Goal: Information Seeking & Learning: Learn about a topic

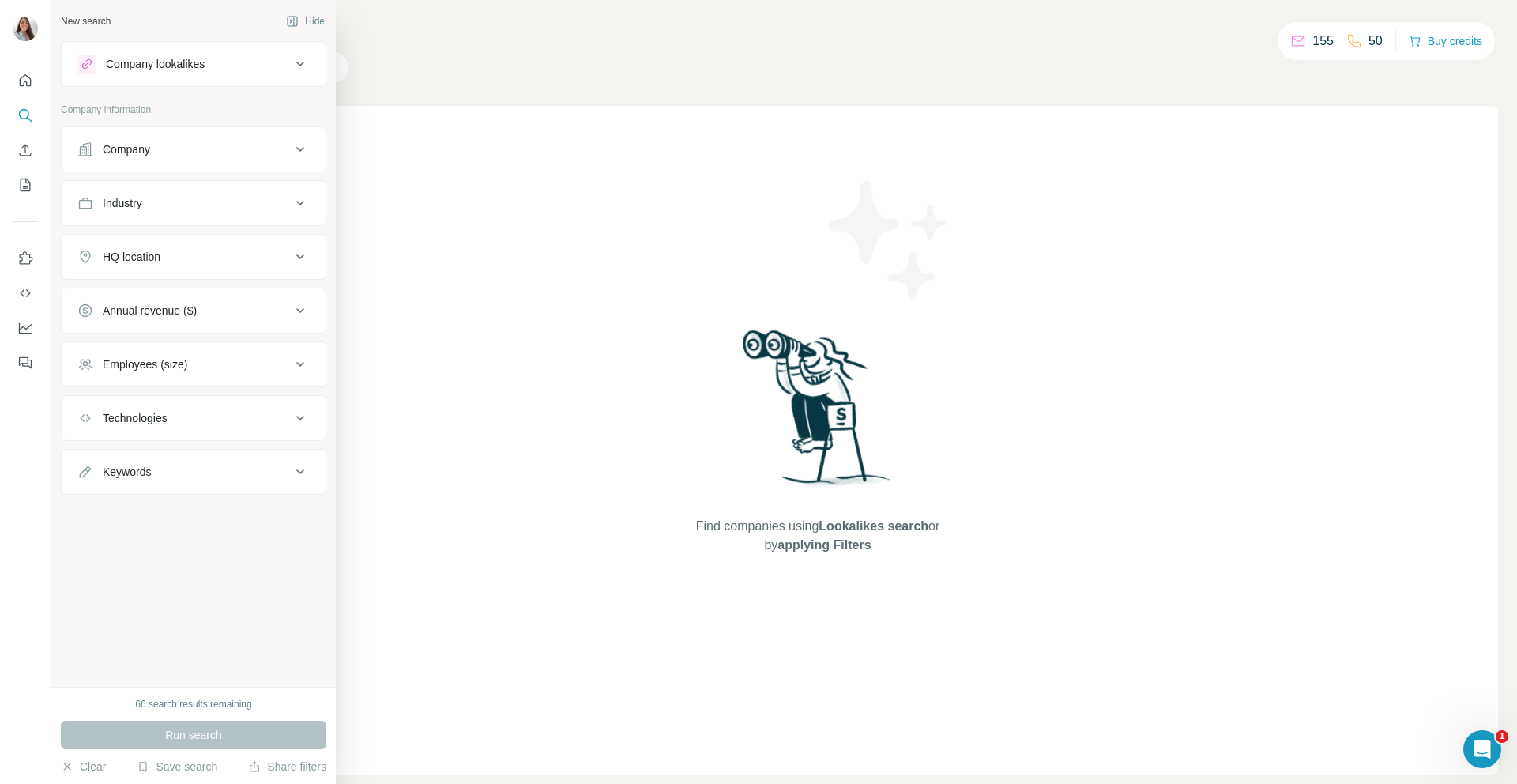
click at [138, 148] on div "Company" at bounding box center [127, 149] width 47 height 16
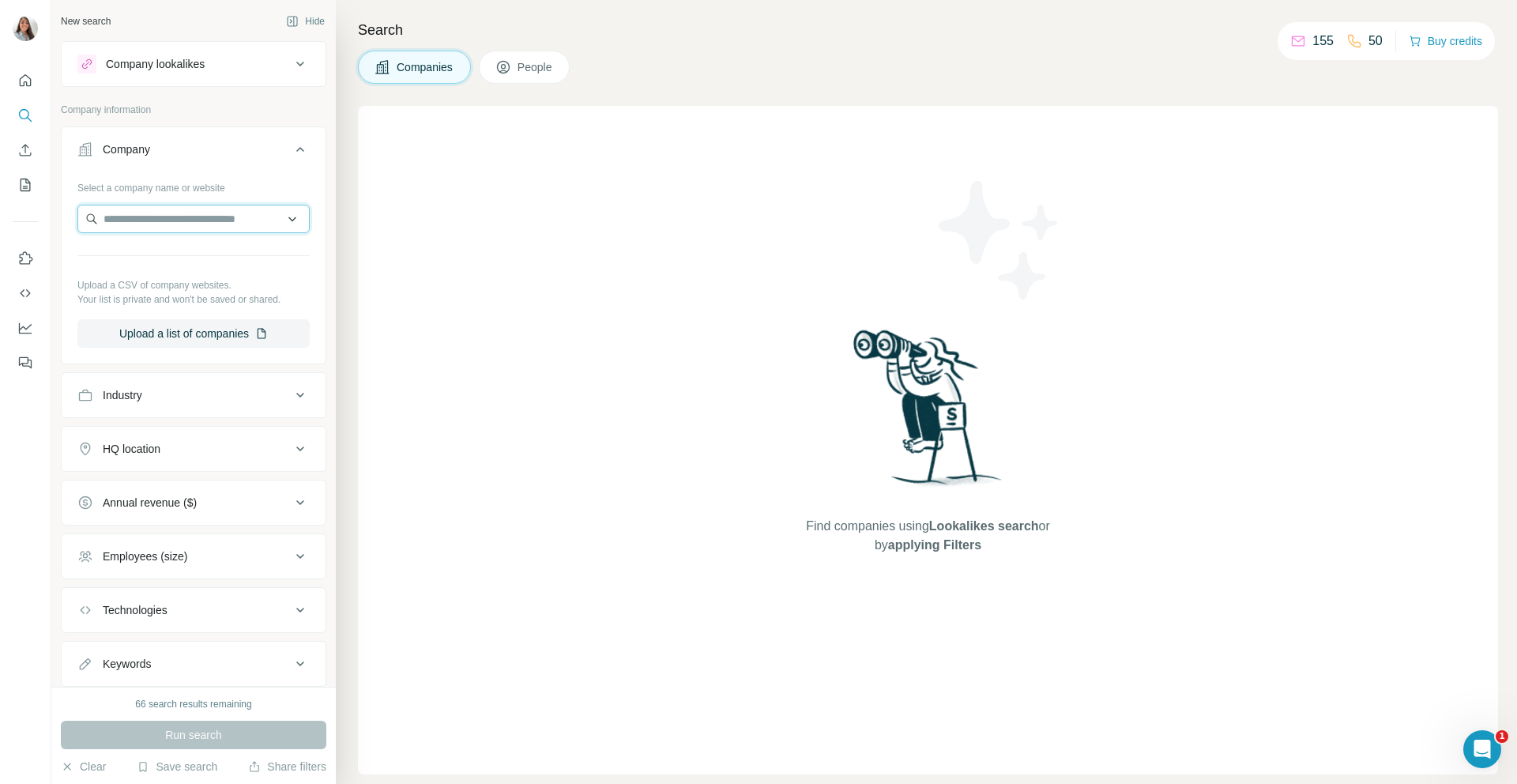
click at [154, 220] on input "text" at bounding box center [194, 218] width 232 height 29
click at [291, 391] on icon at bounding box center [300, 395] width 19 height 19
click at [182, 430] on input at bounding box center [184, 435] width 195 height 17
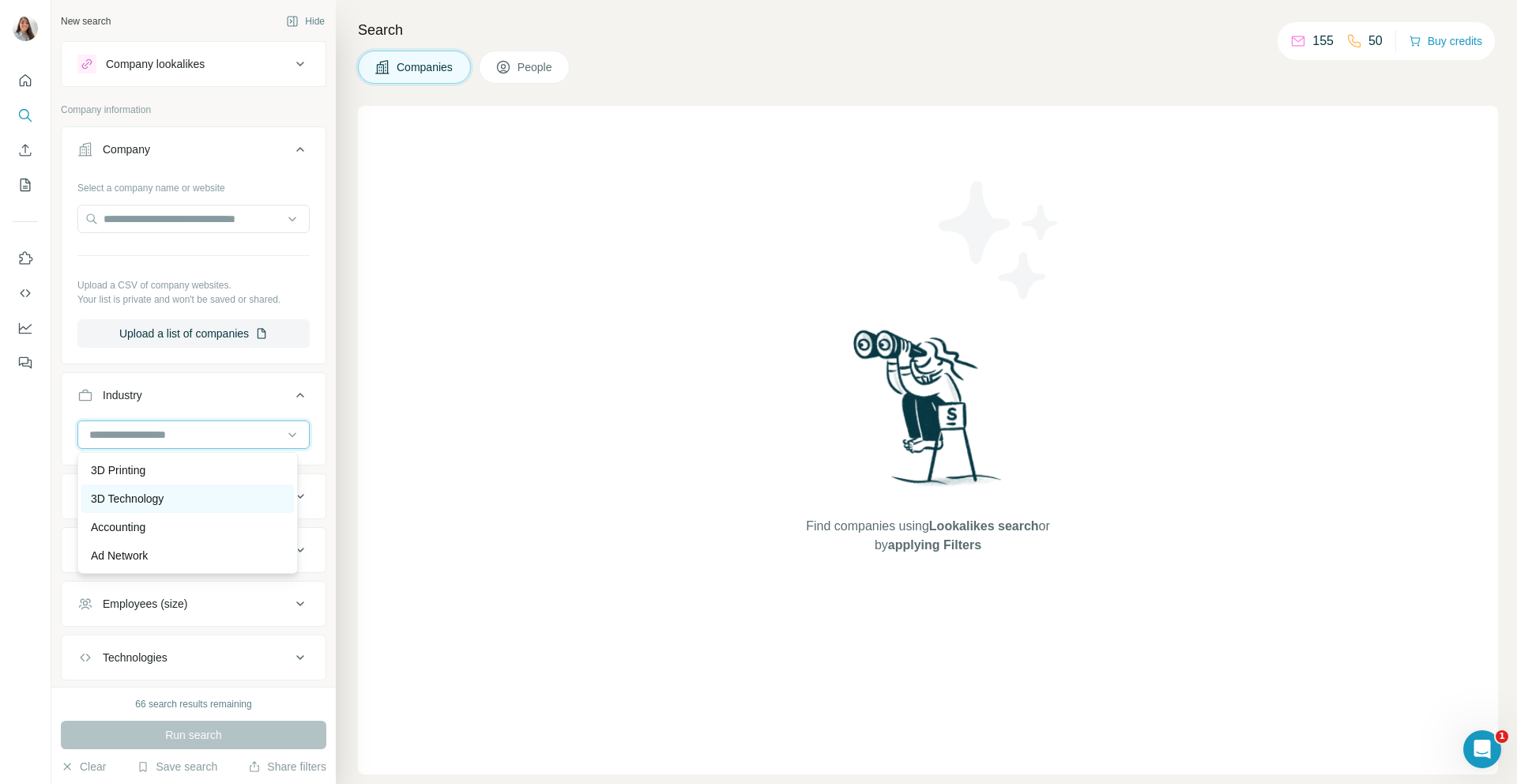
scroll to position [26, 0]
type input "******"
click at [149, 471] on p "Health Care" at bounding box center [121, 472] width 59 height 16
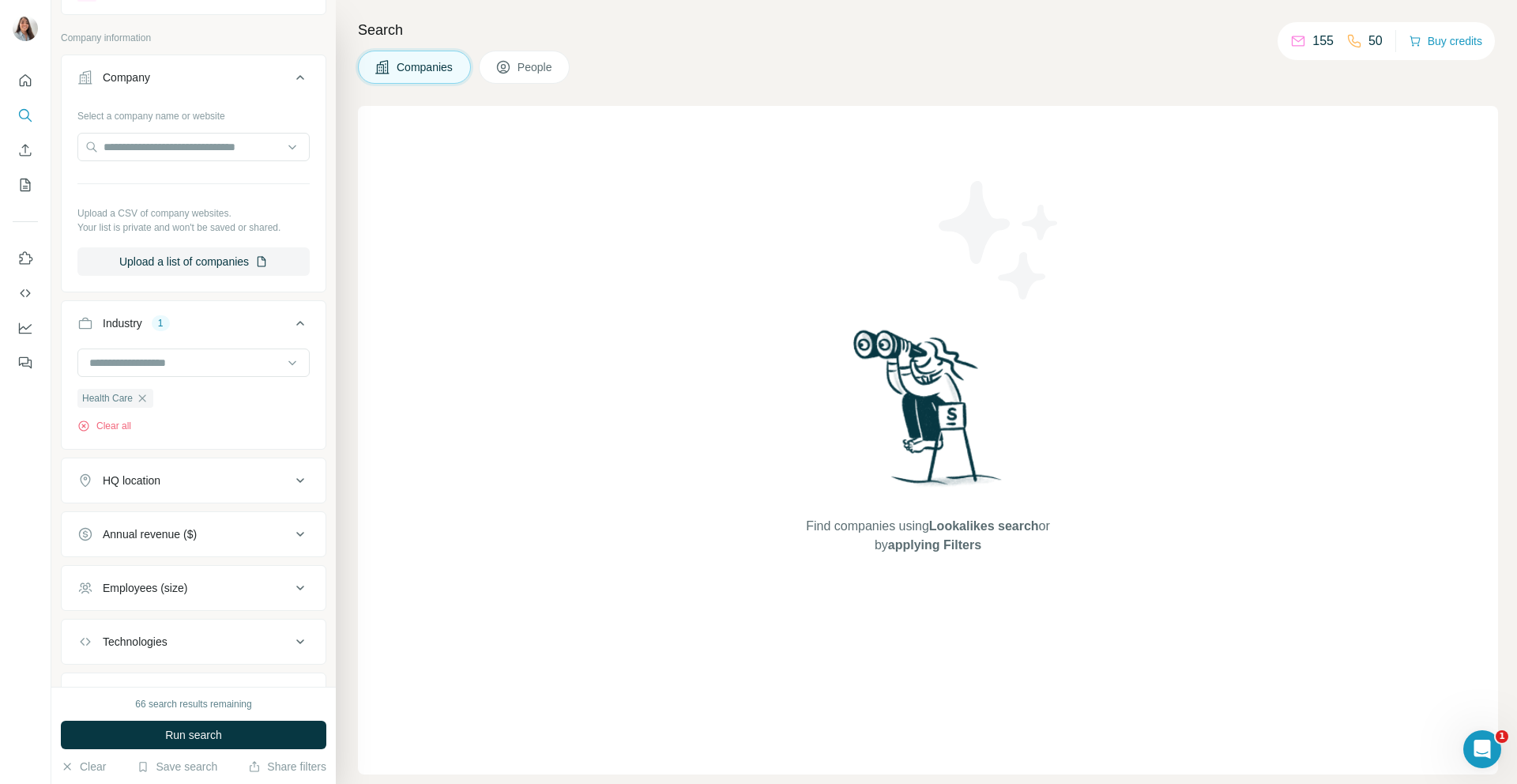
scroll to position [99, 0]
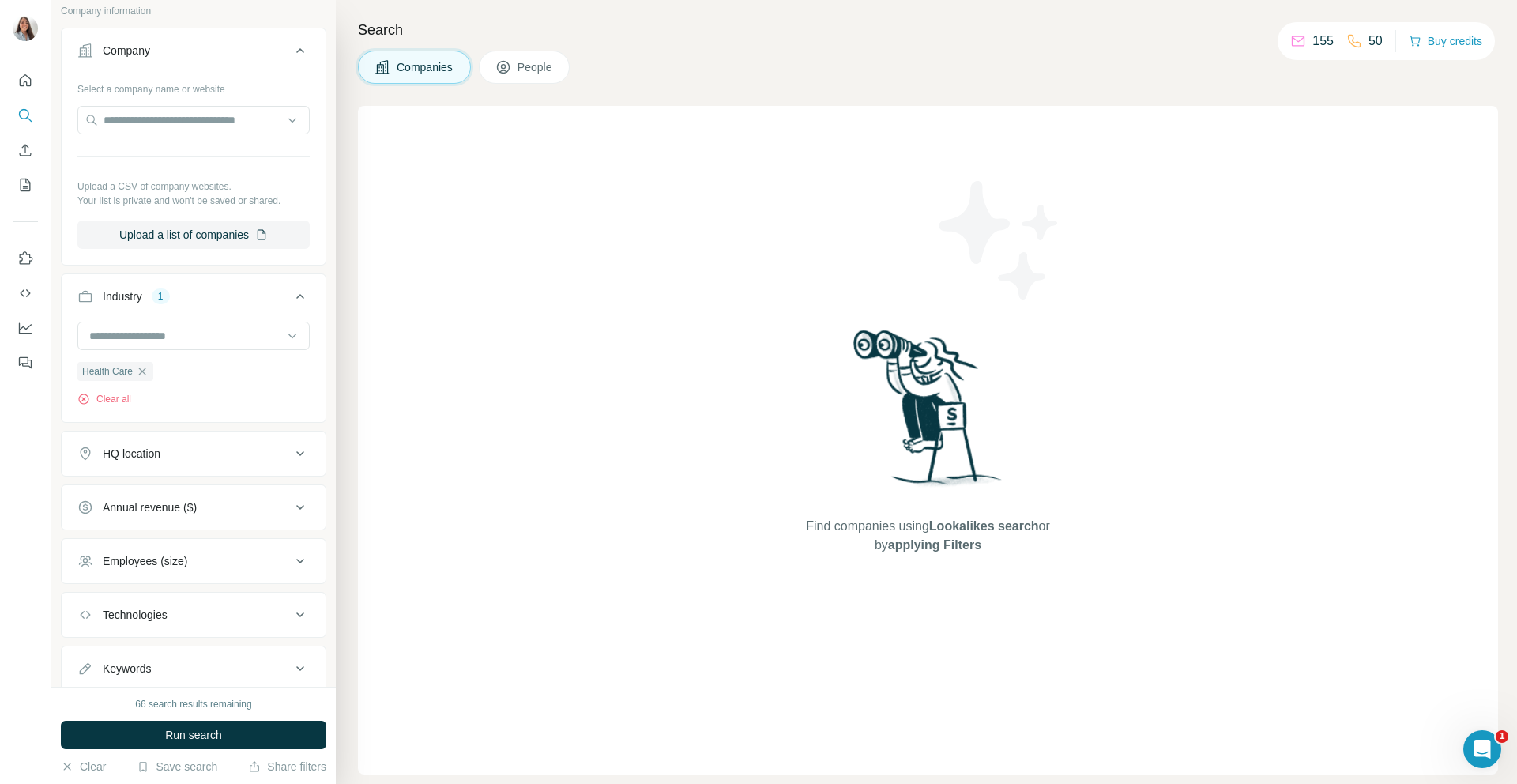
click at [278, 458] on div "HQ location" at bounding box center [184, 453] width 213 height 16
click at [162, 492] on input "text" at bounding box center [194, 492] width 232 height 29
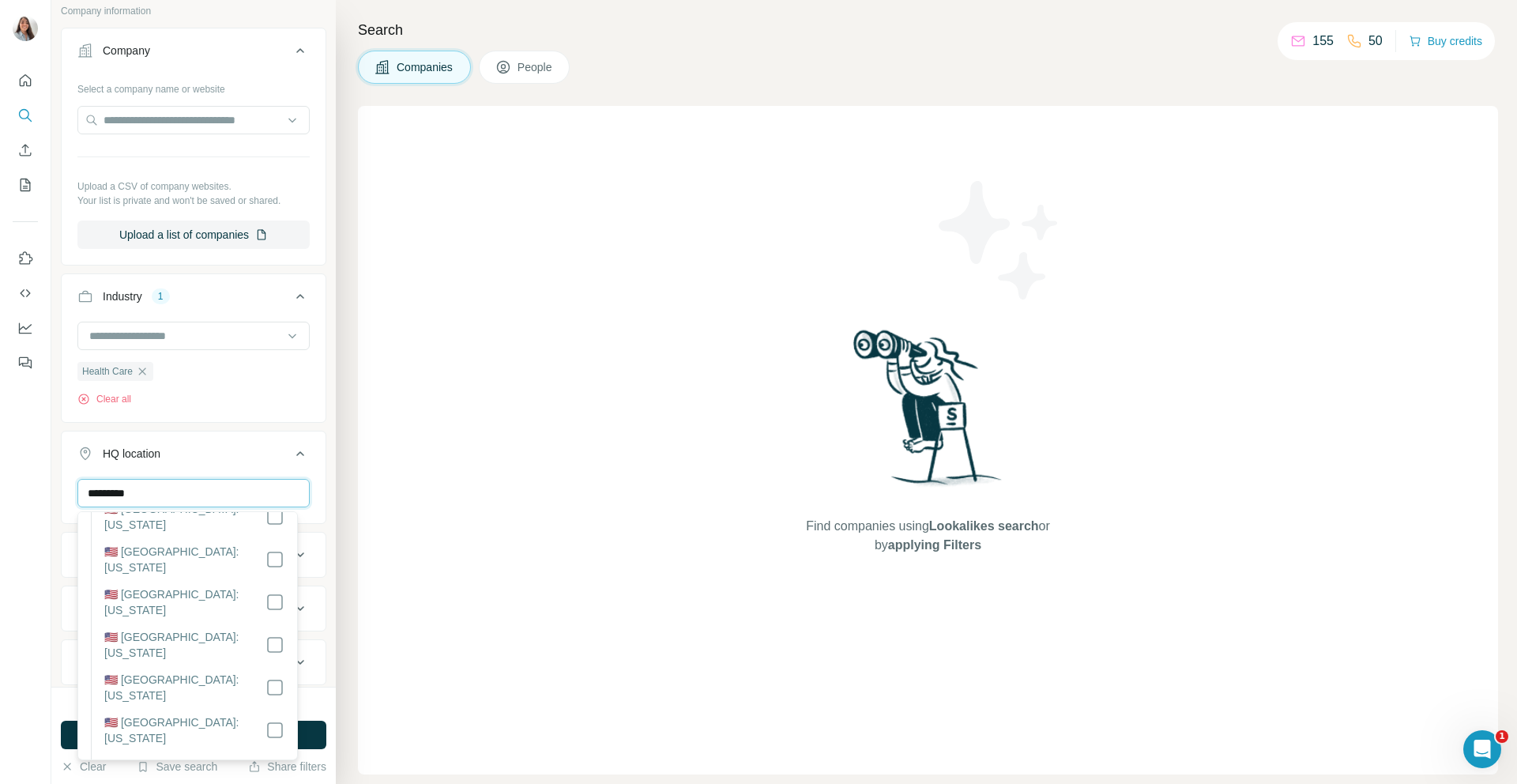
scroll to position [0, 0]
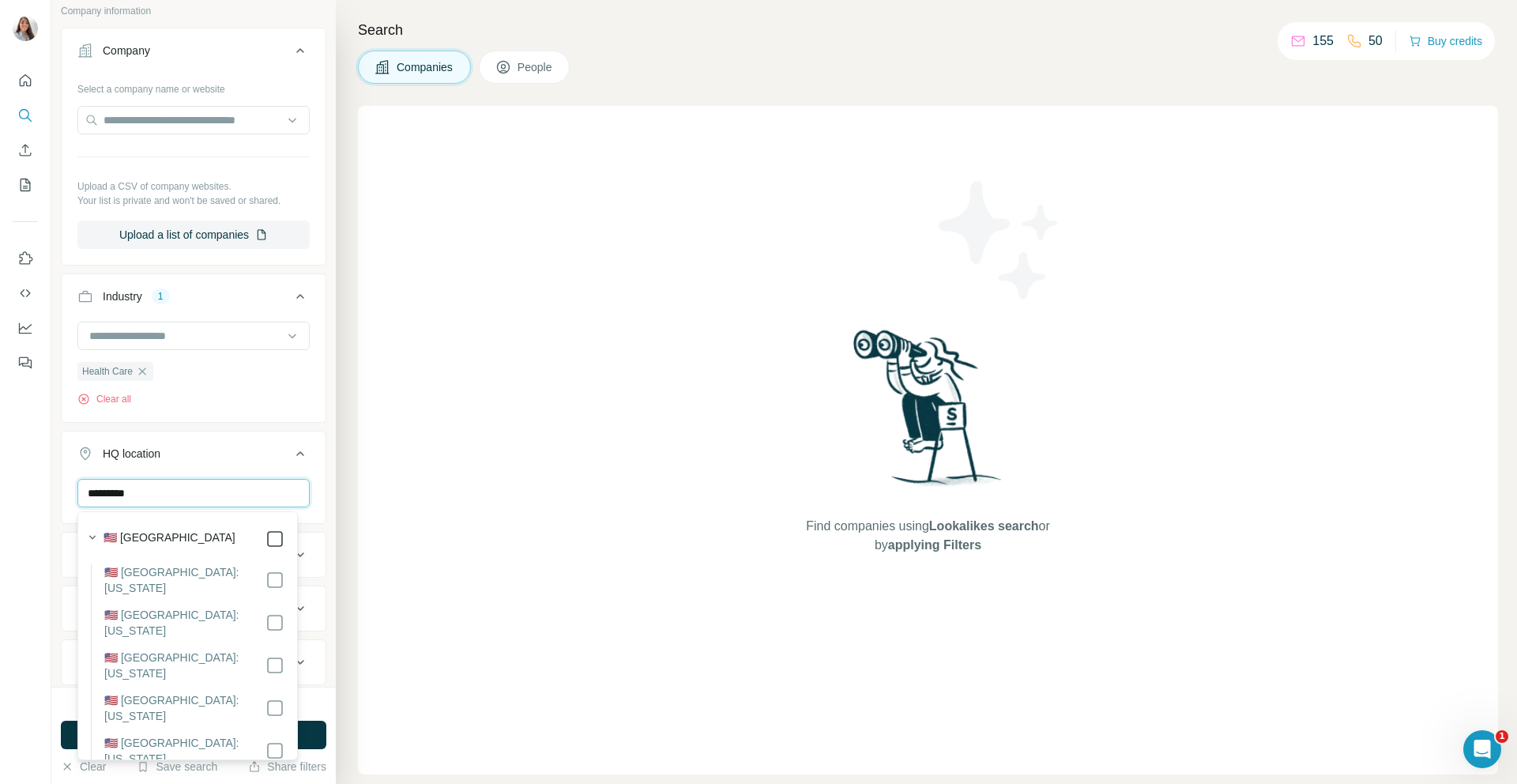
type input "*********"
click at [291, 456] on icon at bounding box center [300, 453] width 19 height 19
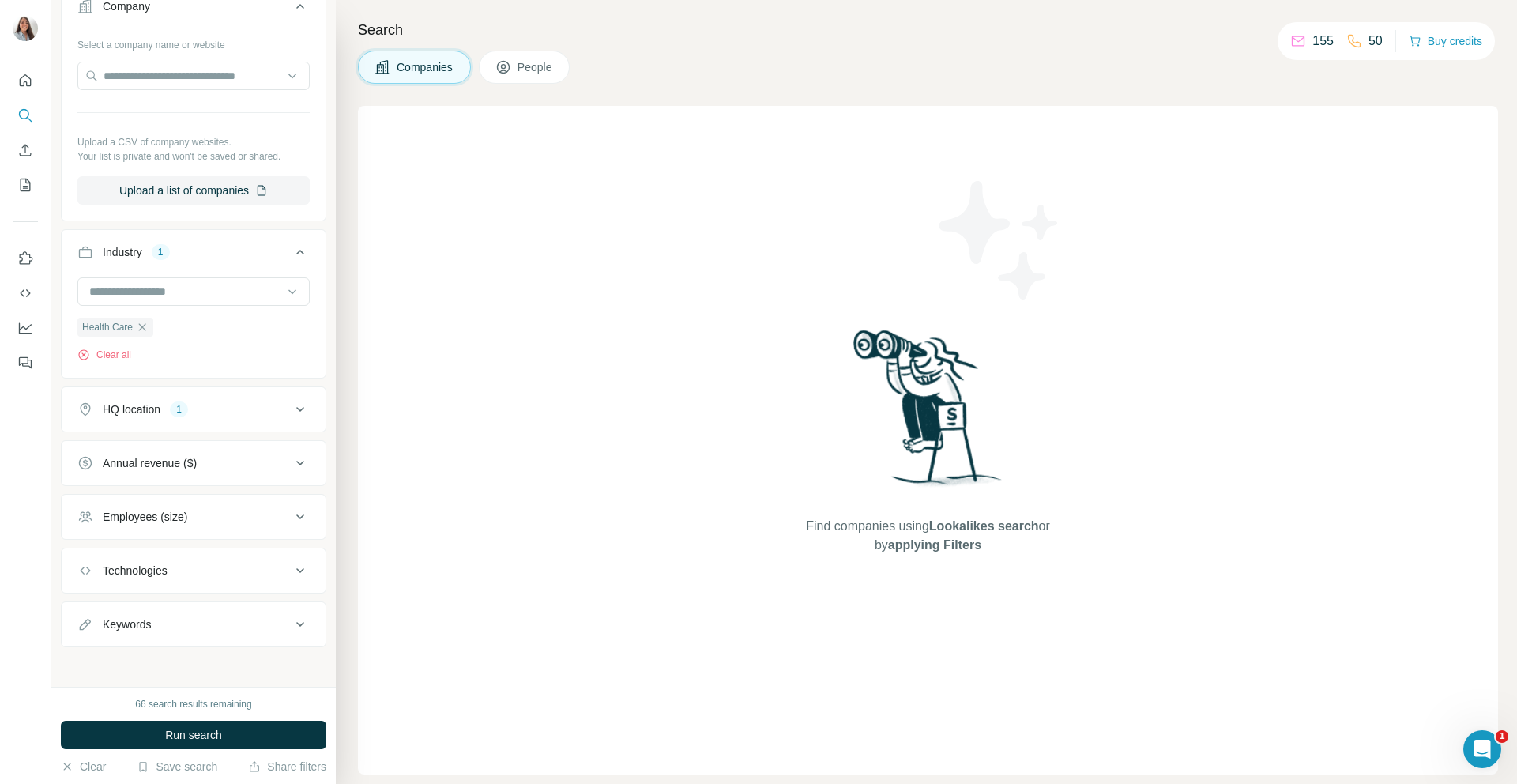
scroll to position [148, 0]
click at [291, 566] on icon at bounding box center [300, 566] width 19 height 19
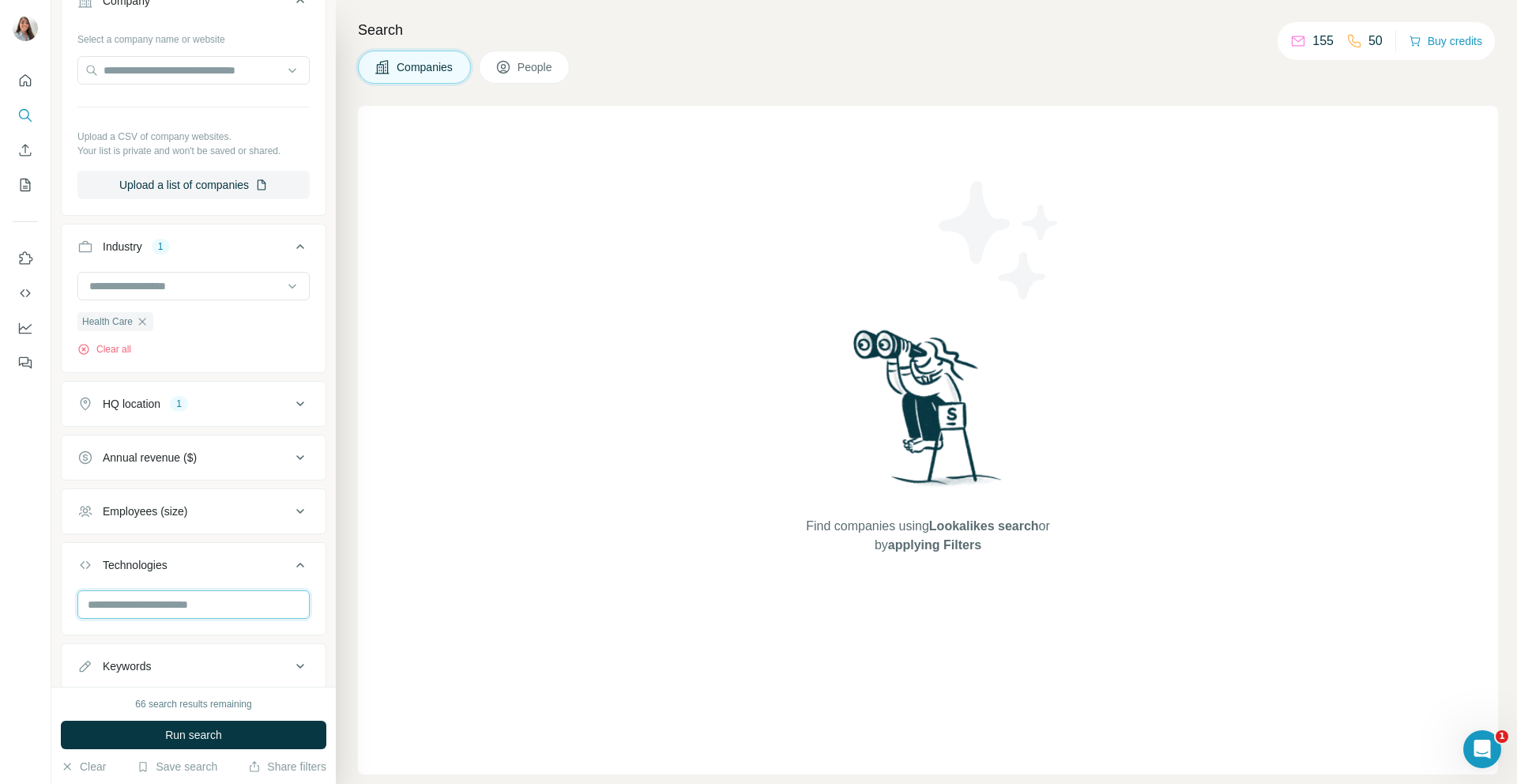
click at [195, 602] on input "text" at bounding box center [194, 604] width 232 height 29
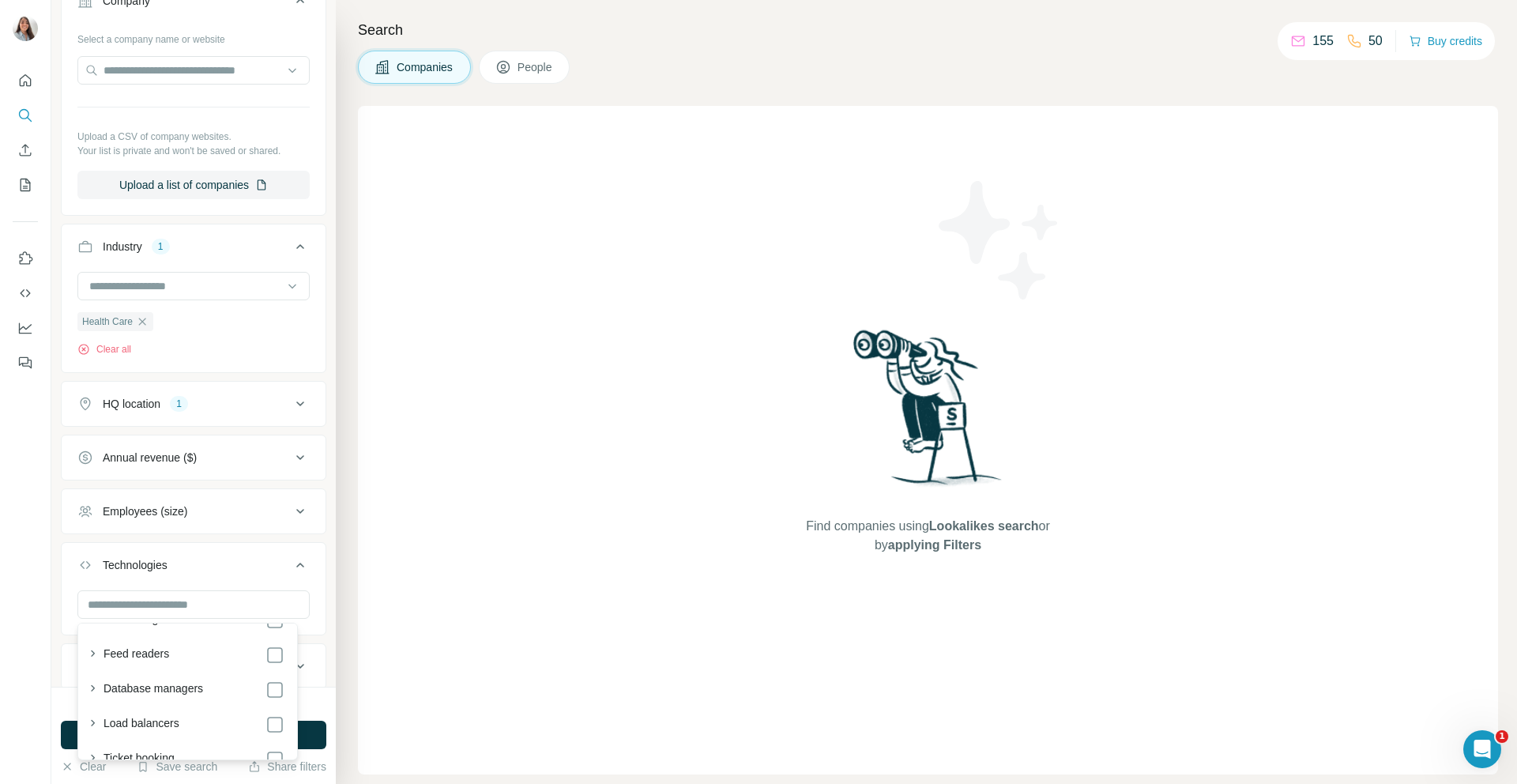
click at [291, 565] on icon at bounding box center [300, 565] width 19 height 19
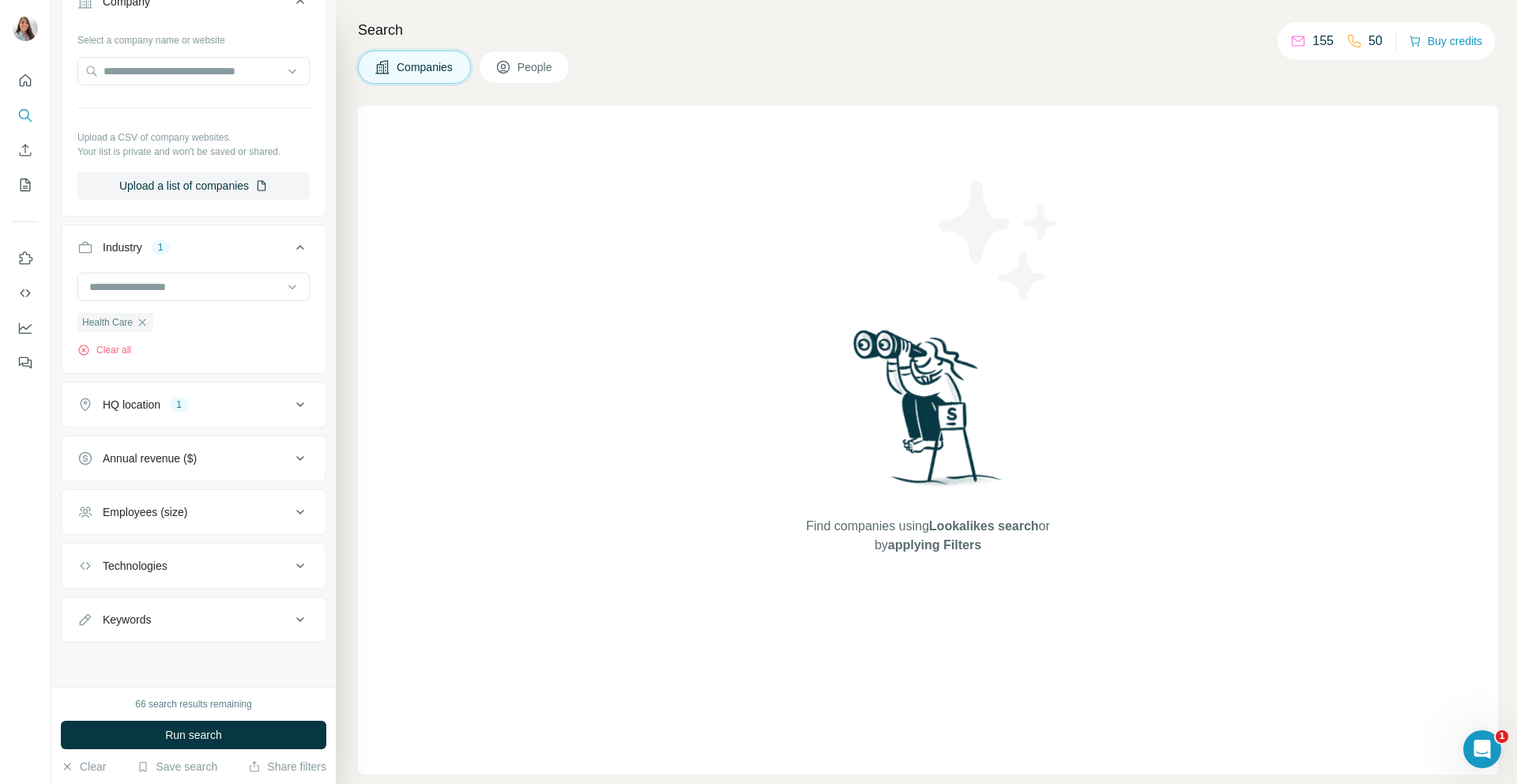
click at [230, 616] on div "Keywords" at bounding box center [184, 619] width 213 height 16
click at [154, 654] on input "text" at bounding box center [178, 657] width 201 height 29
type input "***"
type input "**********"
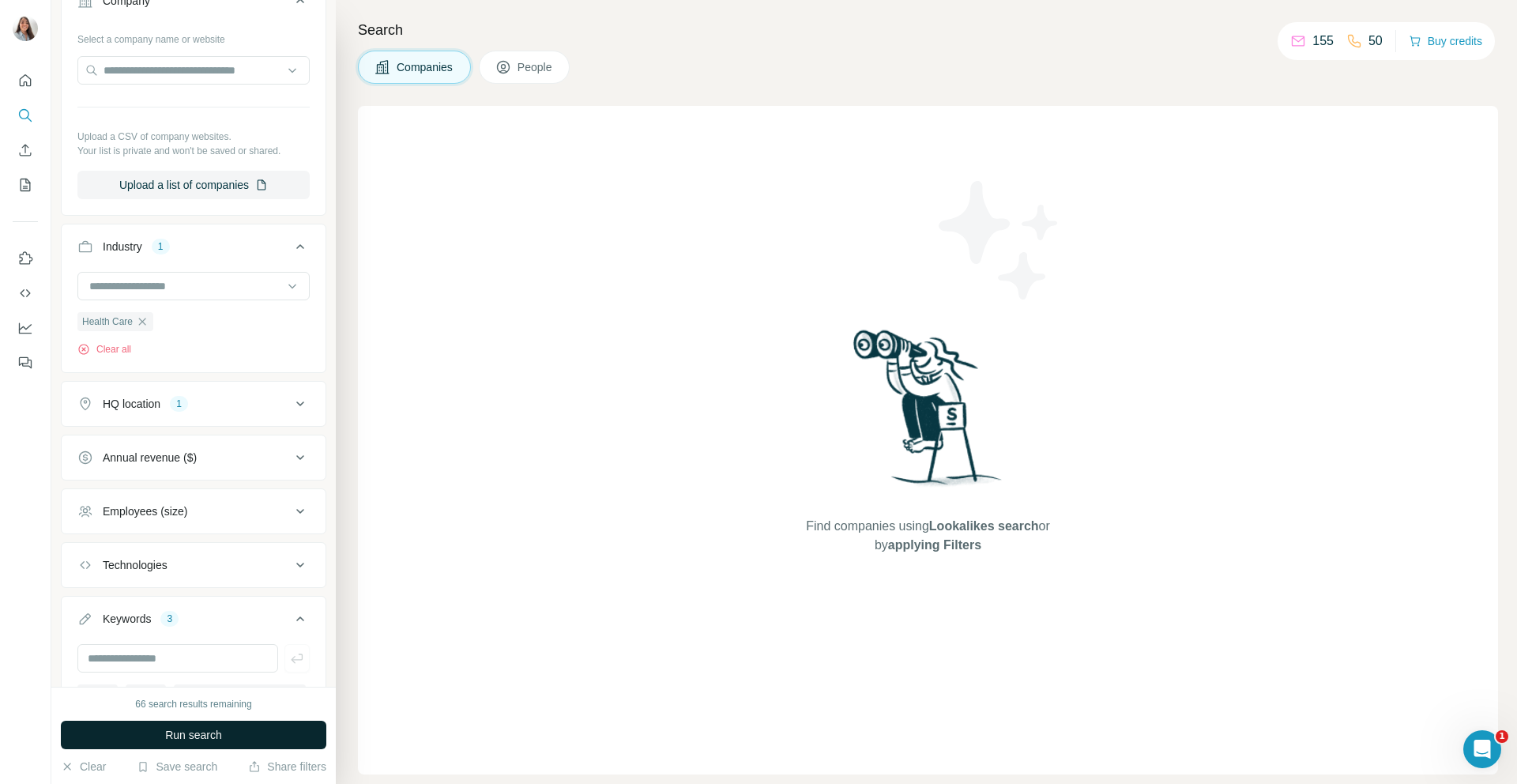
click at [197, 736] on span "Run search" at bounding box center [193, 734] width 57 height 16
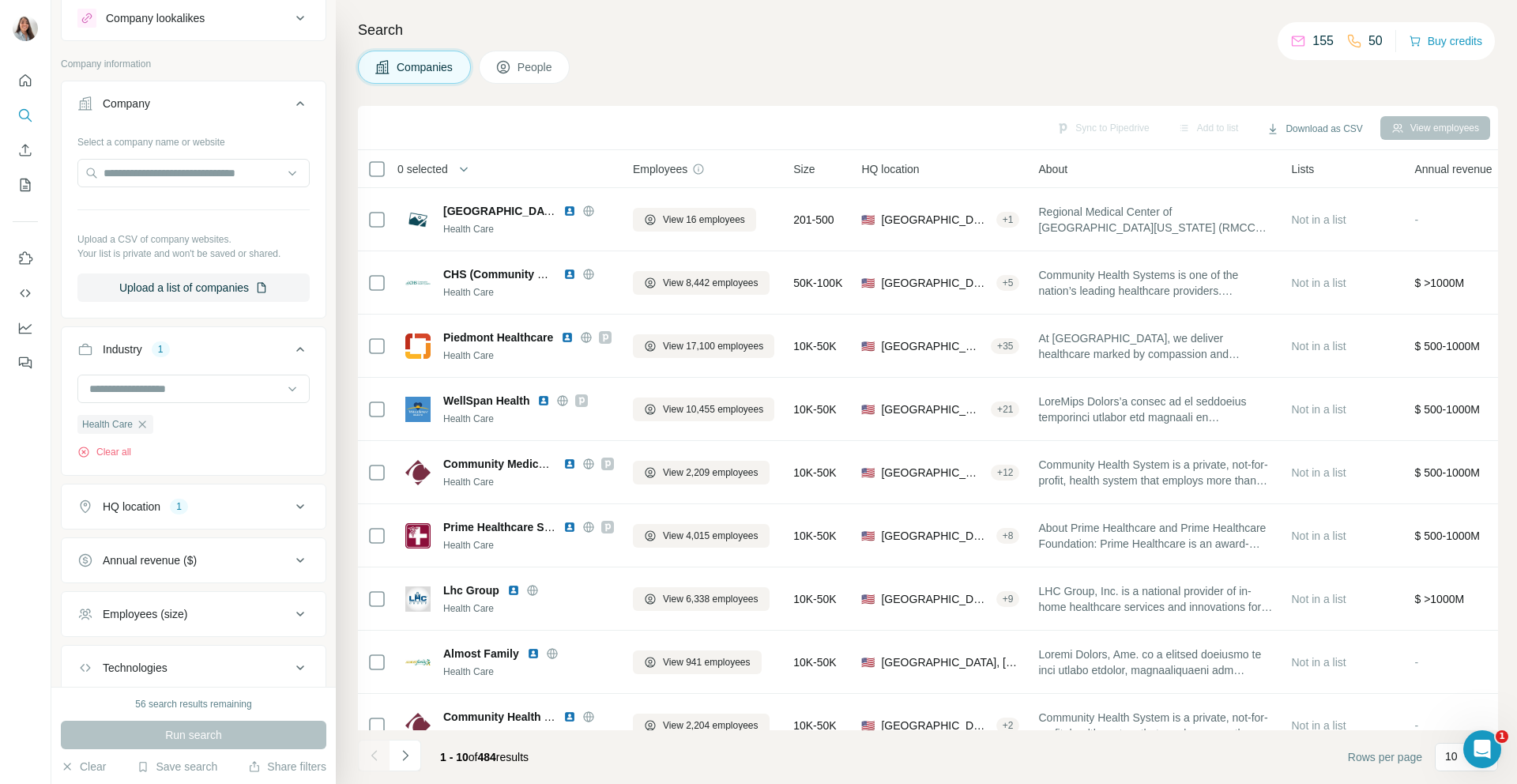
scroll to position [74, 0]
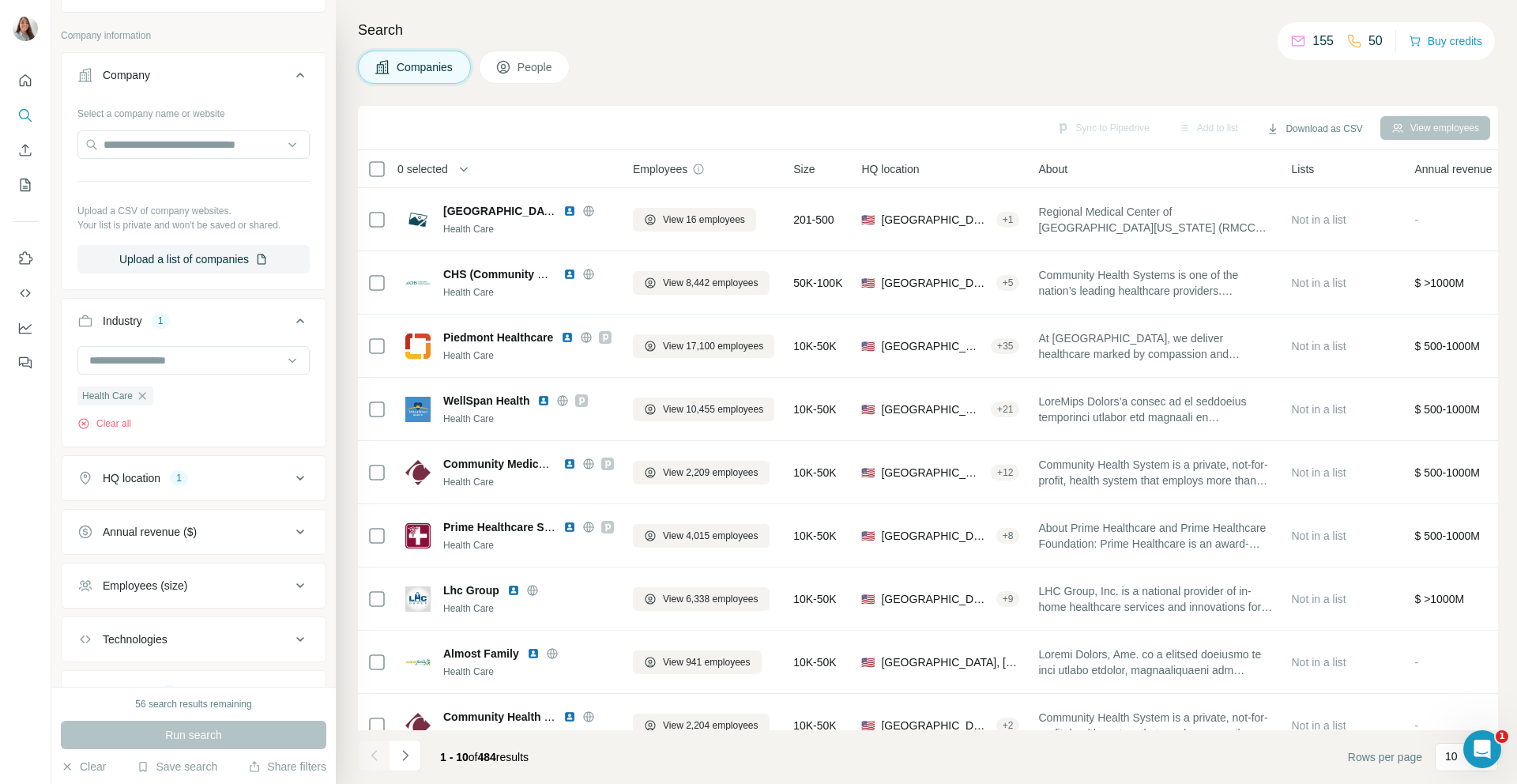
click at [291, 481] on icon at bounding box center [300, 478] width 19 height 19
click at [126, 514] on input "text" at bounding box center [194, 517] width 232 height 29
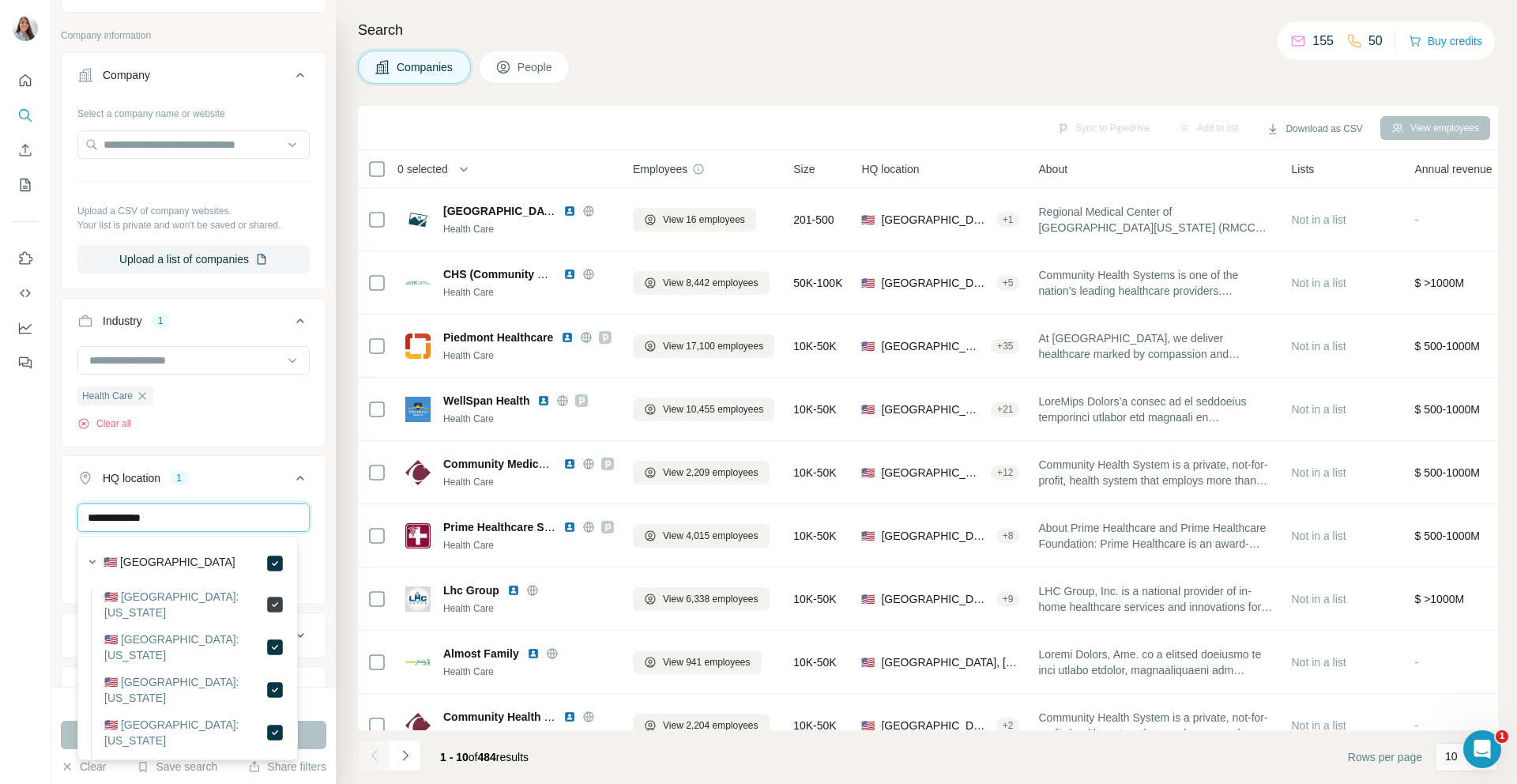
type input "**********"
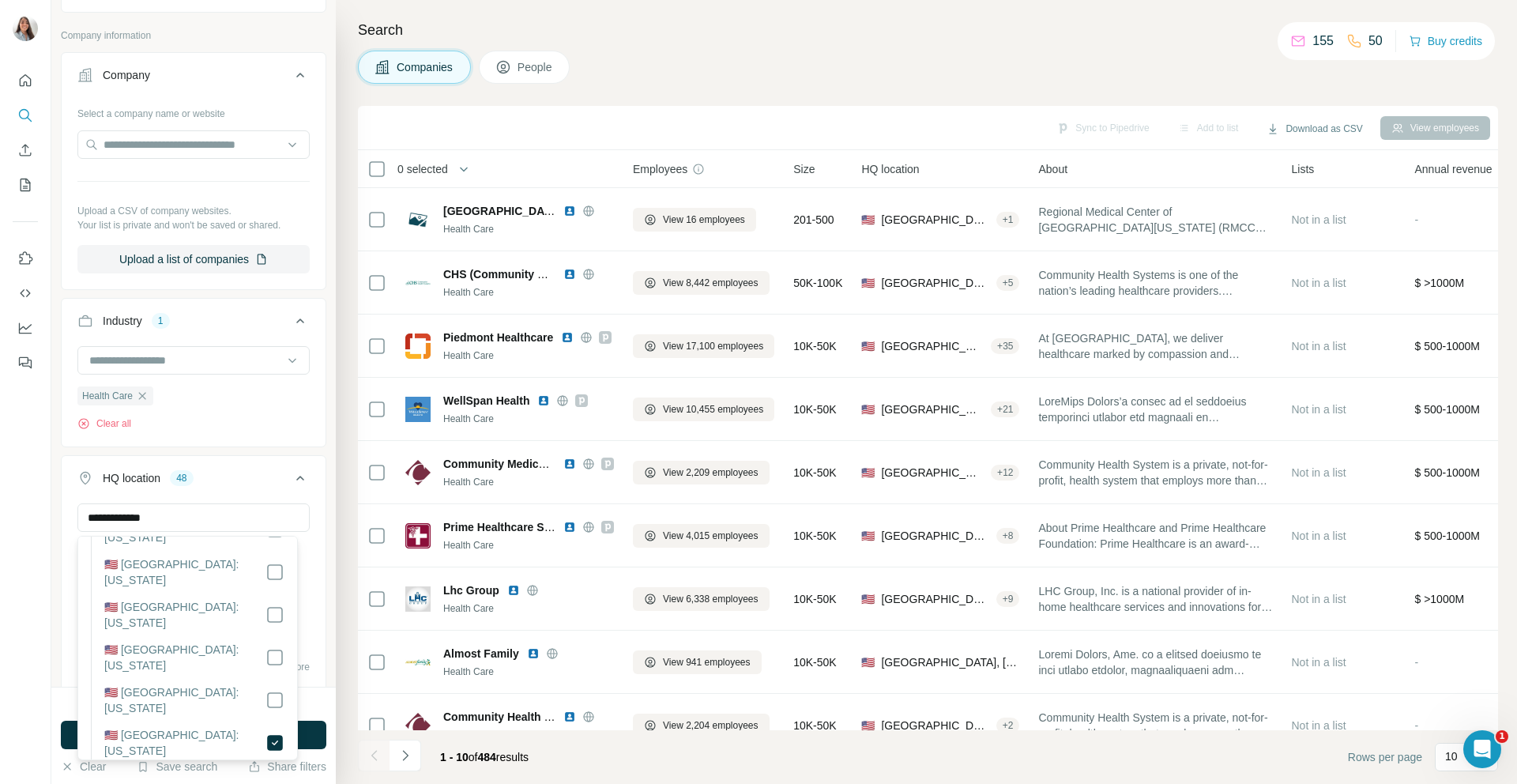
scroll to position [232, 0]
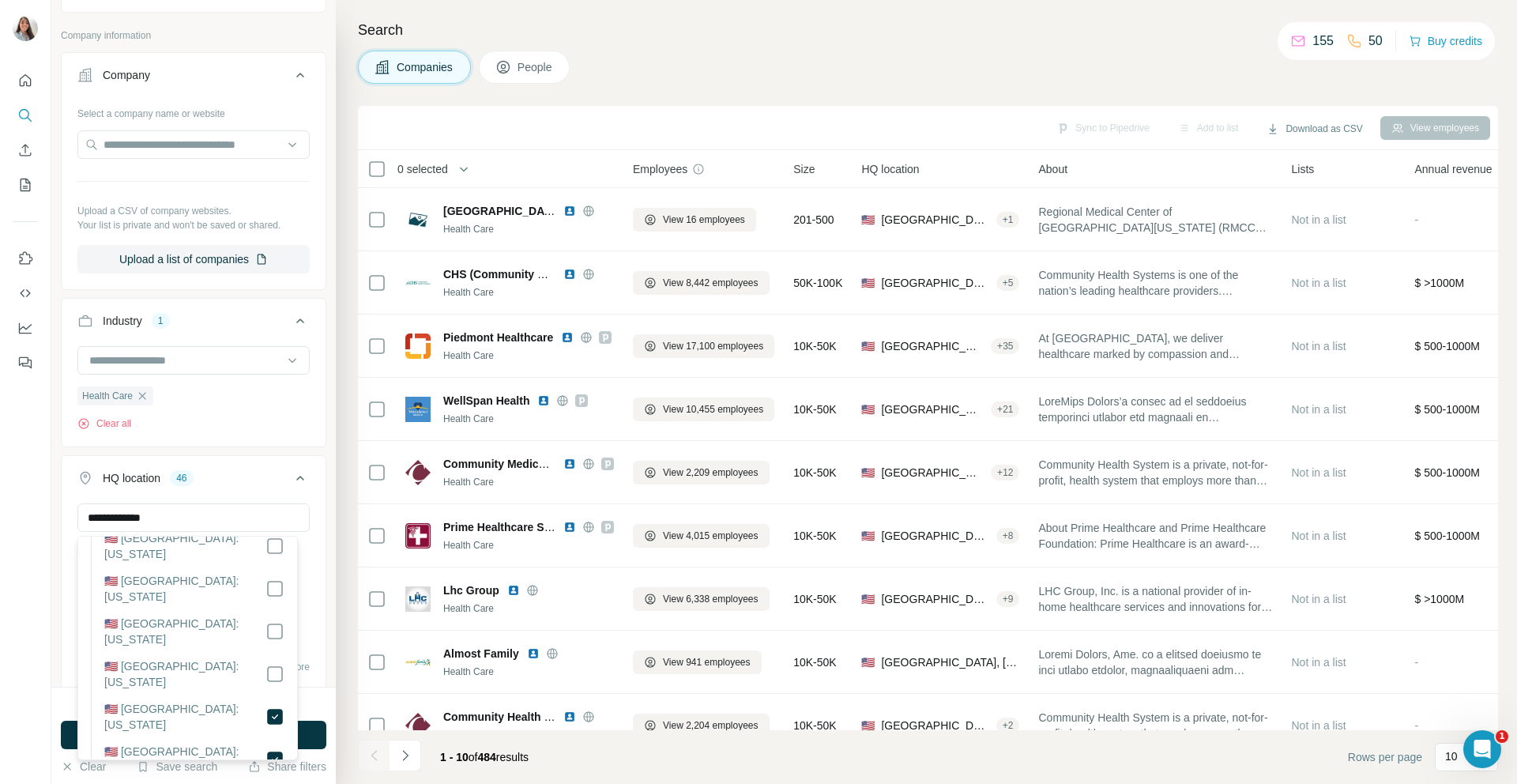
scroll to position [320, 0]
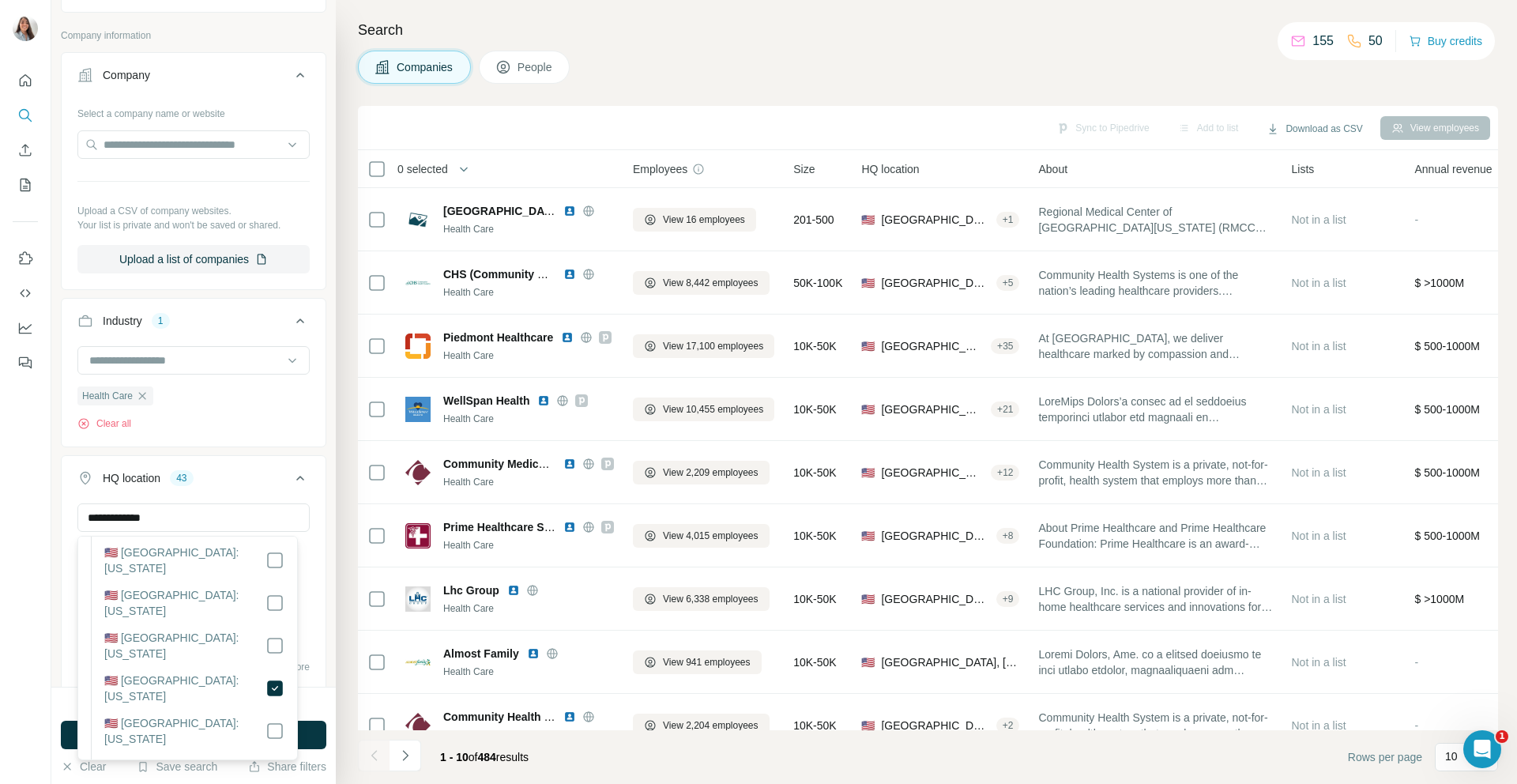
scroll to position [375, 0]
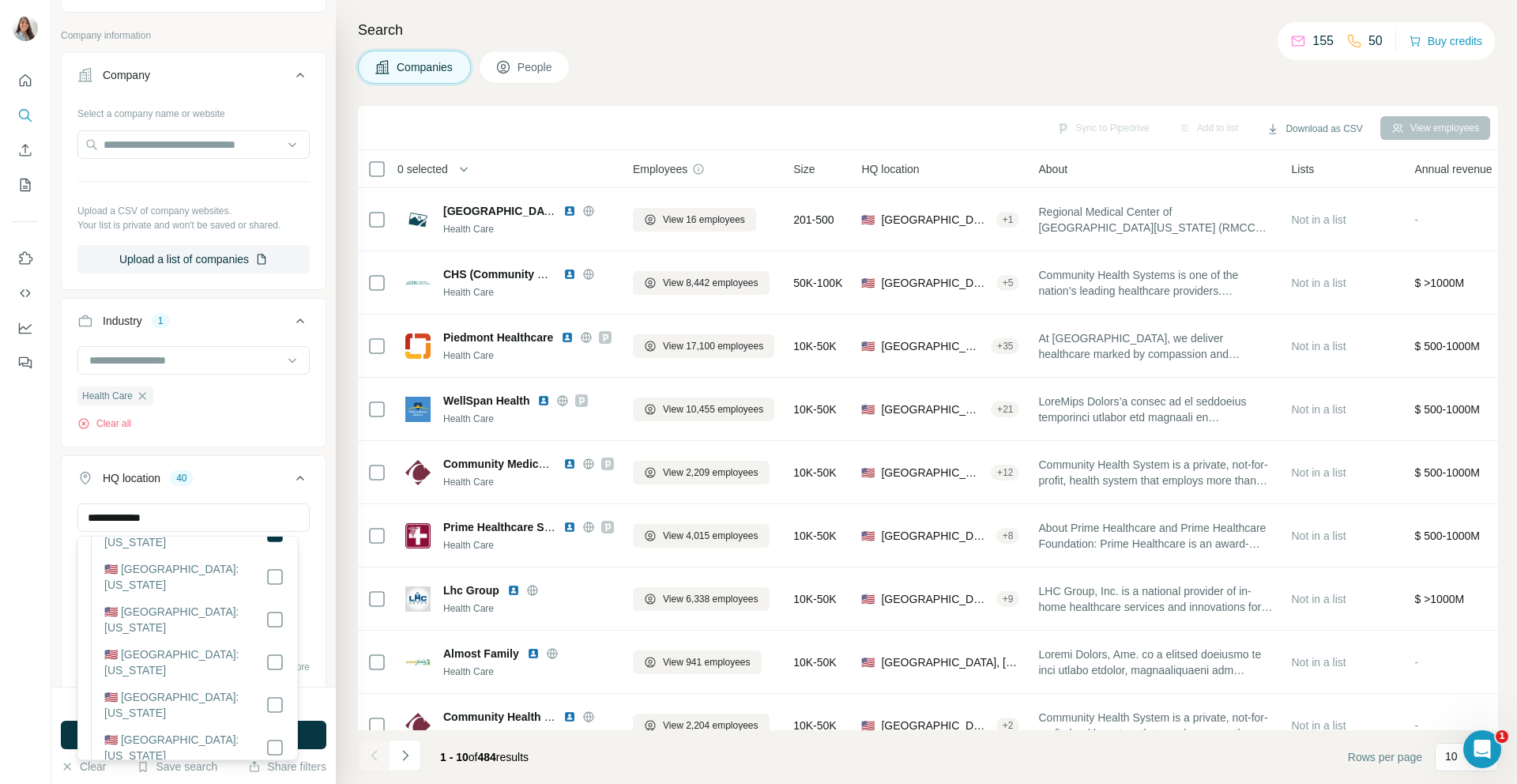
scroll to position [498, 0]
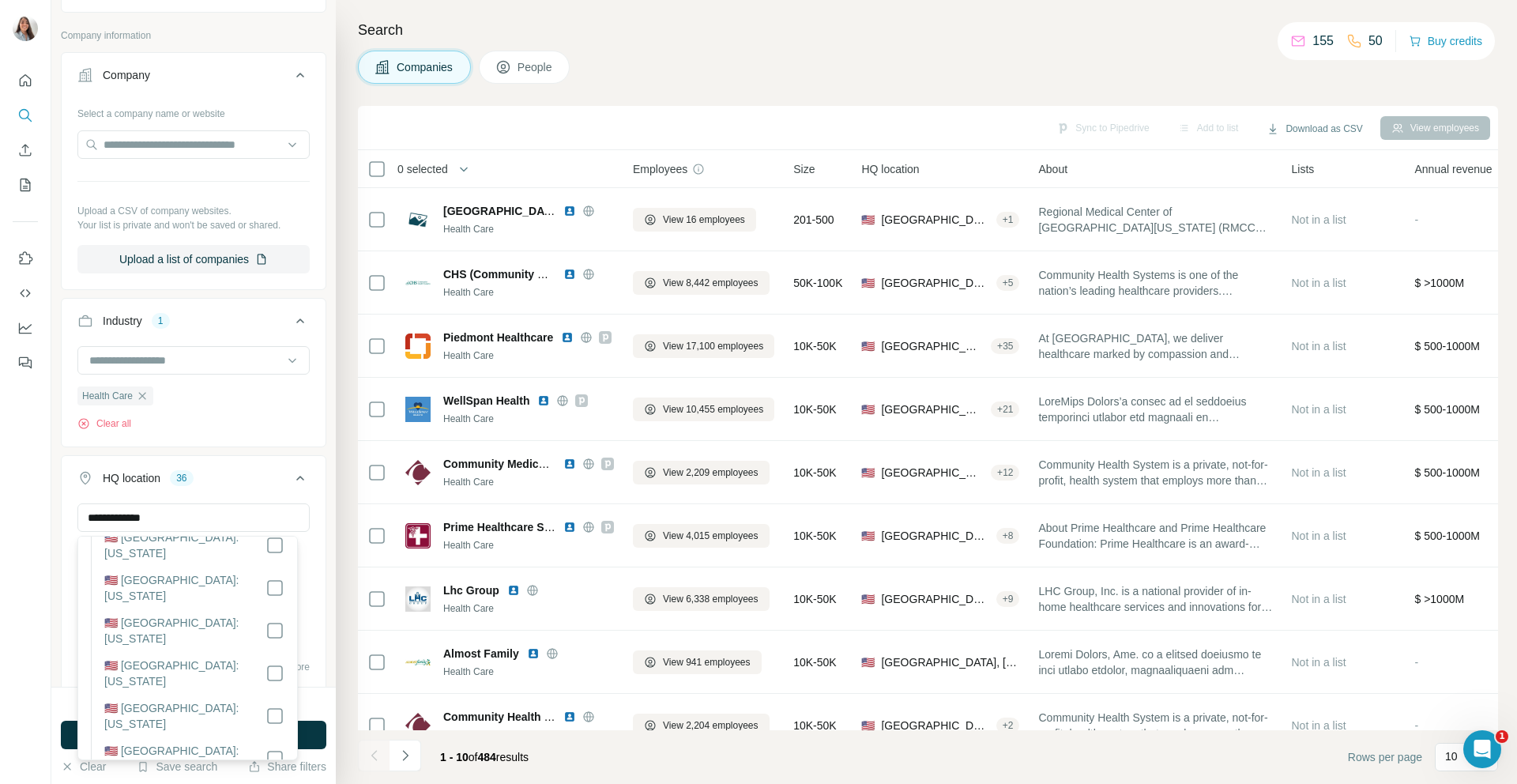
scroll to position [616, 0]
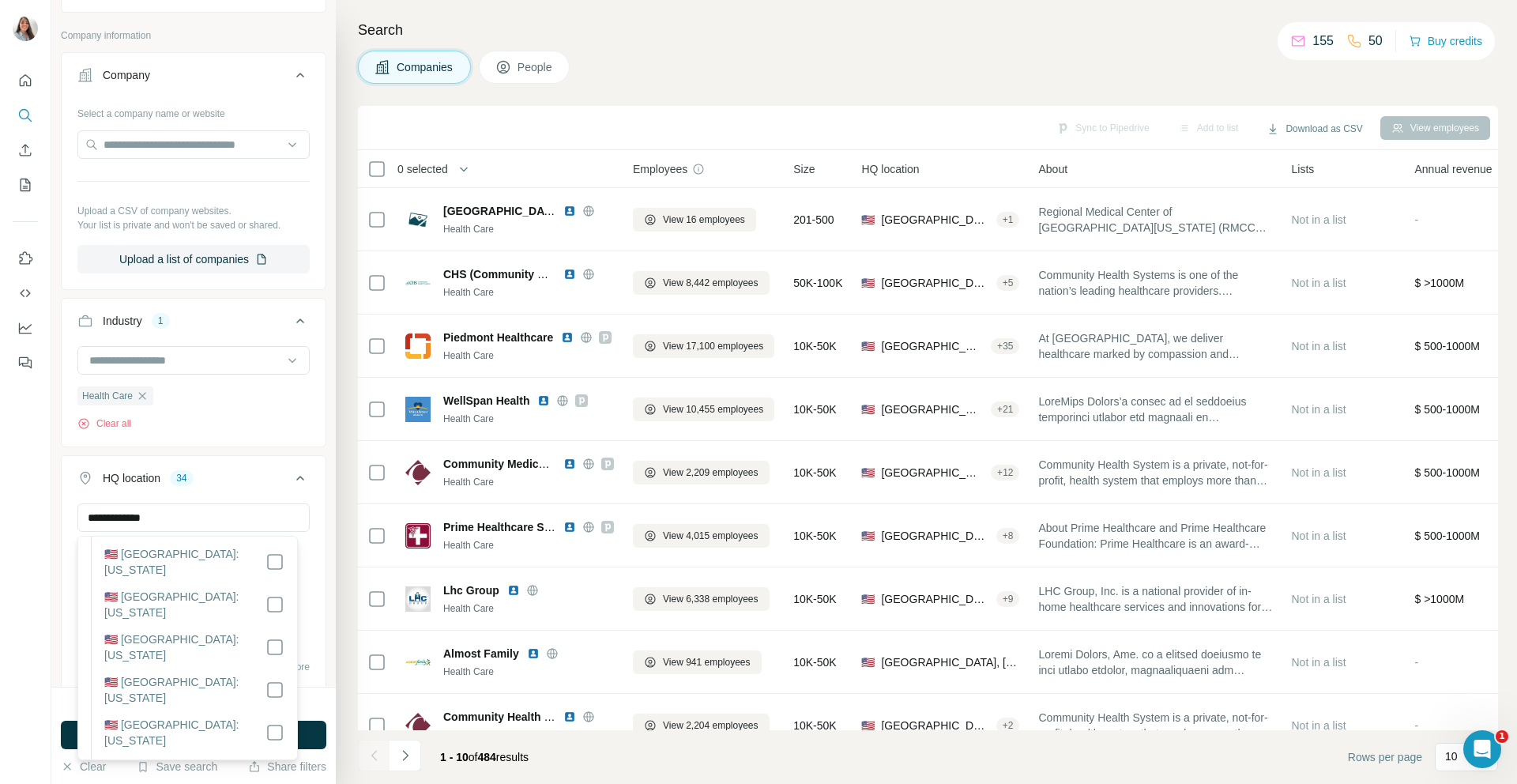
scroll to position [738, 0]
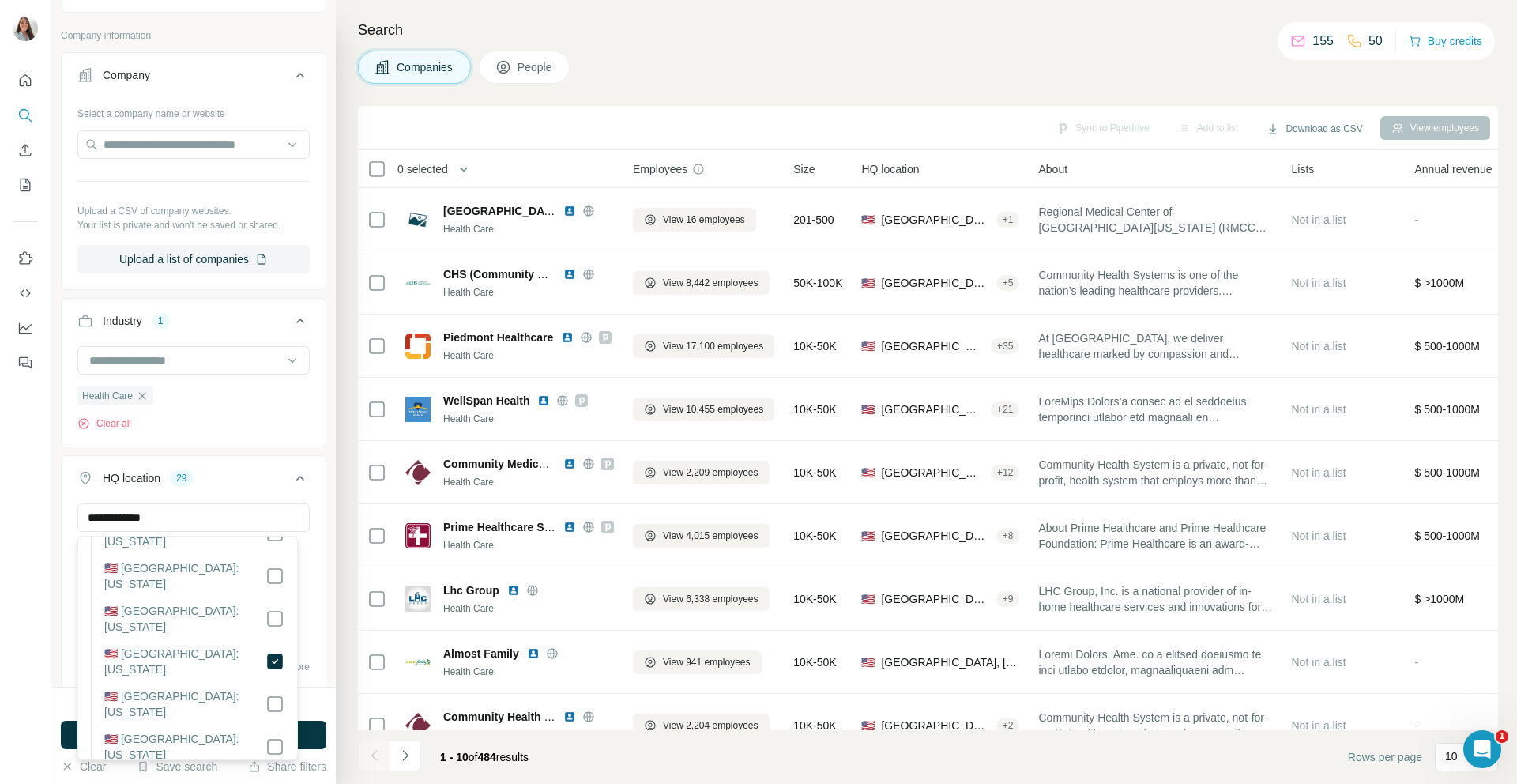
scroll to position [865, 0]
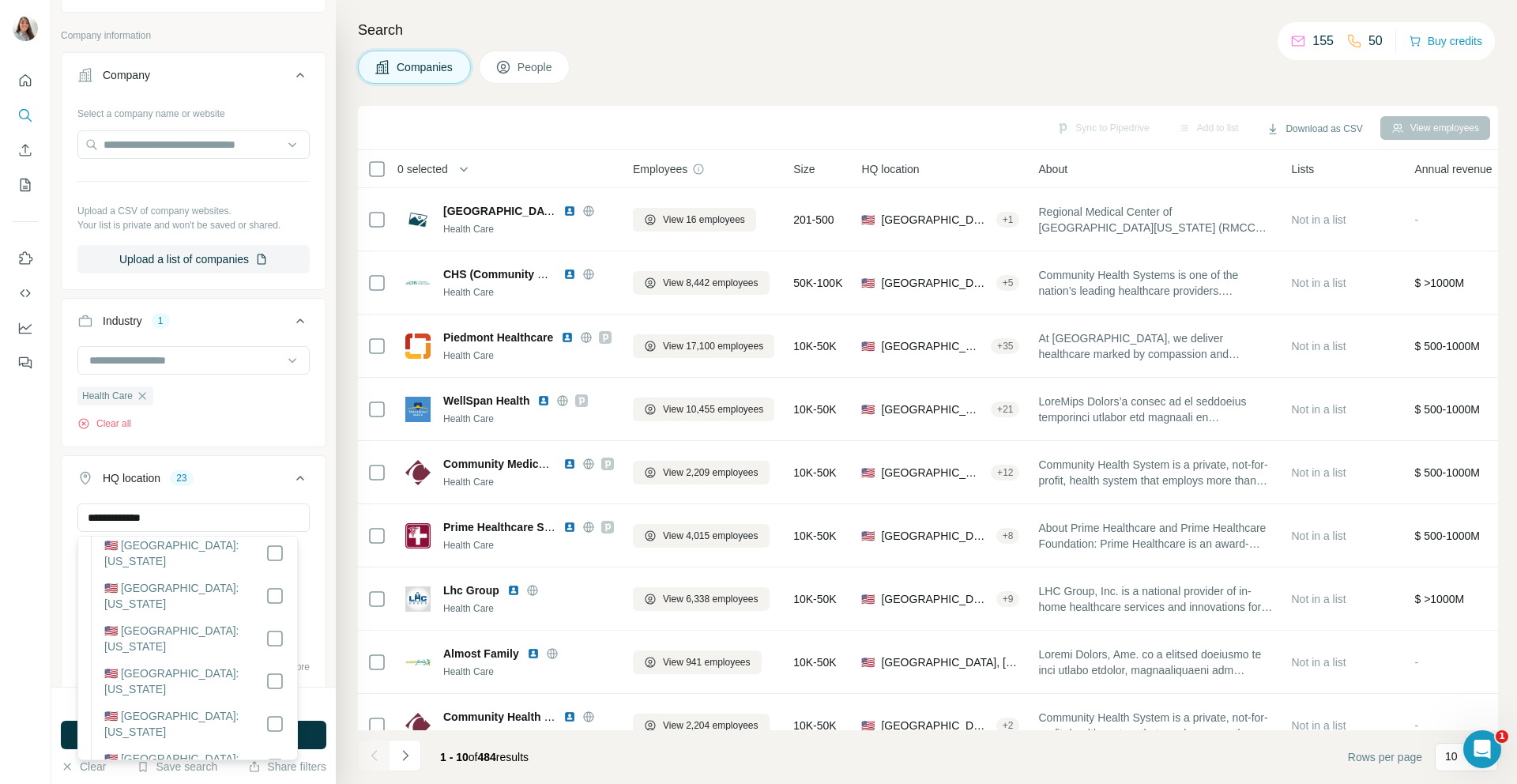
scroll to position [1162, 0]
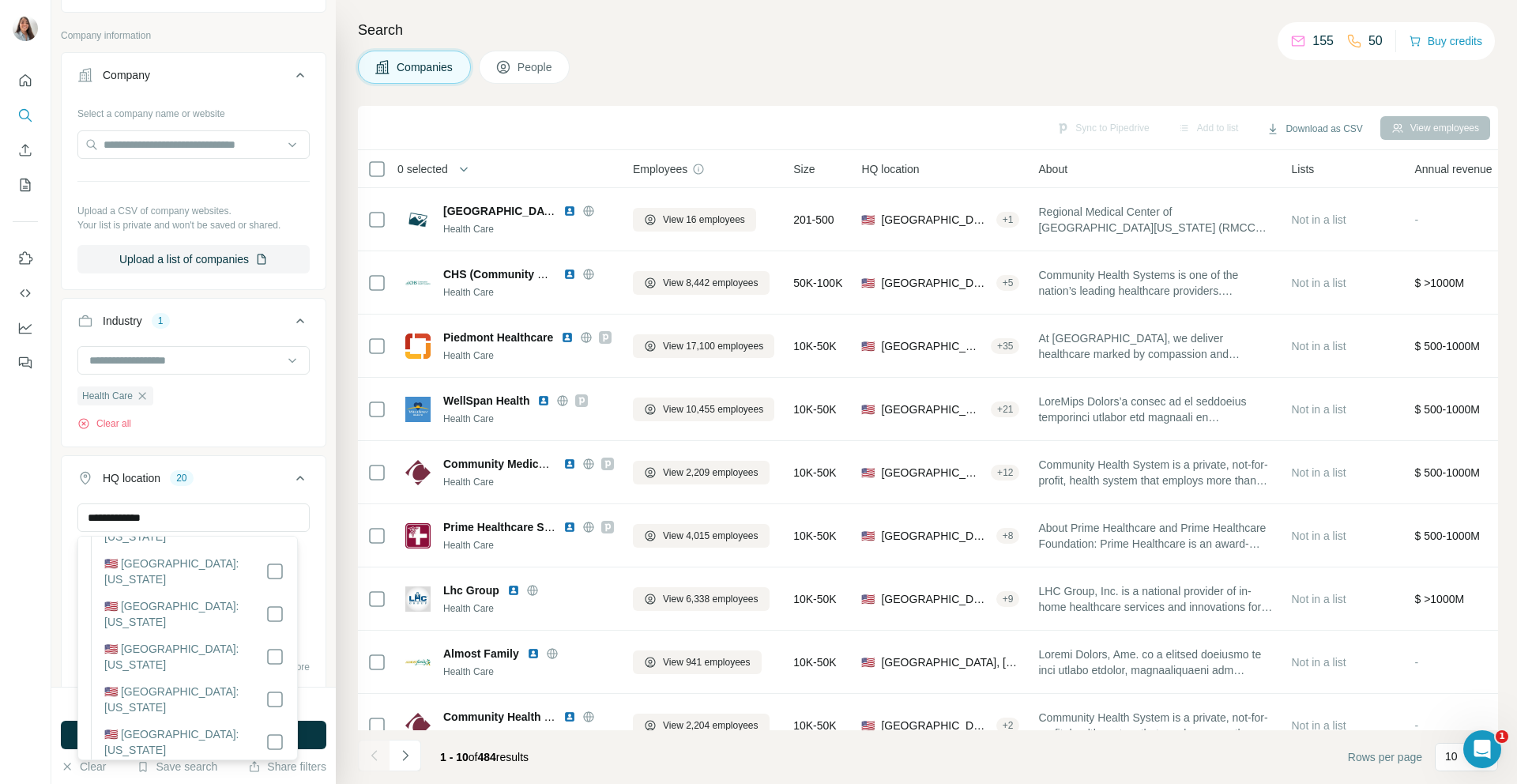
scroll to position [1254, 0]
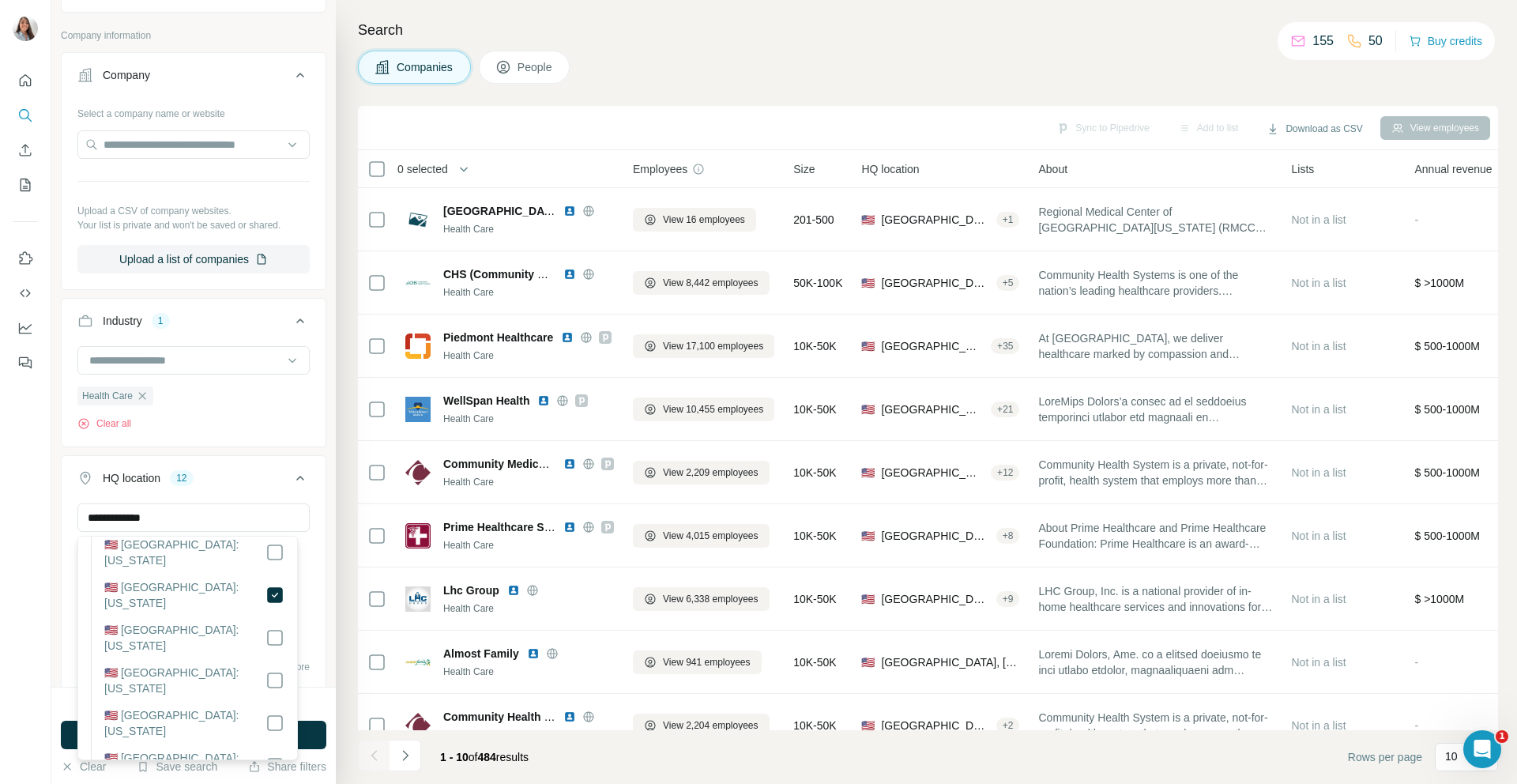
scroll to position [1589, 0]
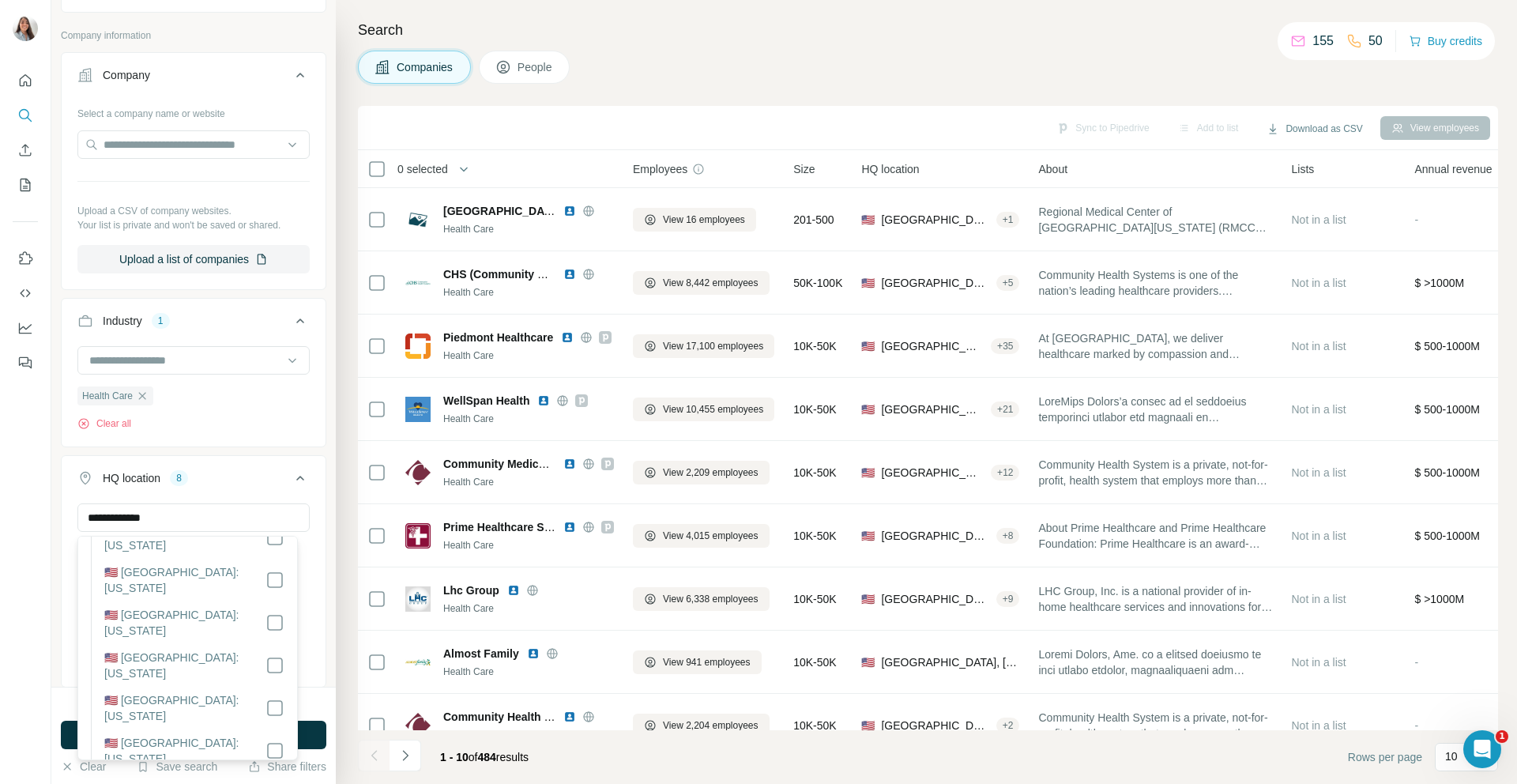
scroll to position [1690, 0]
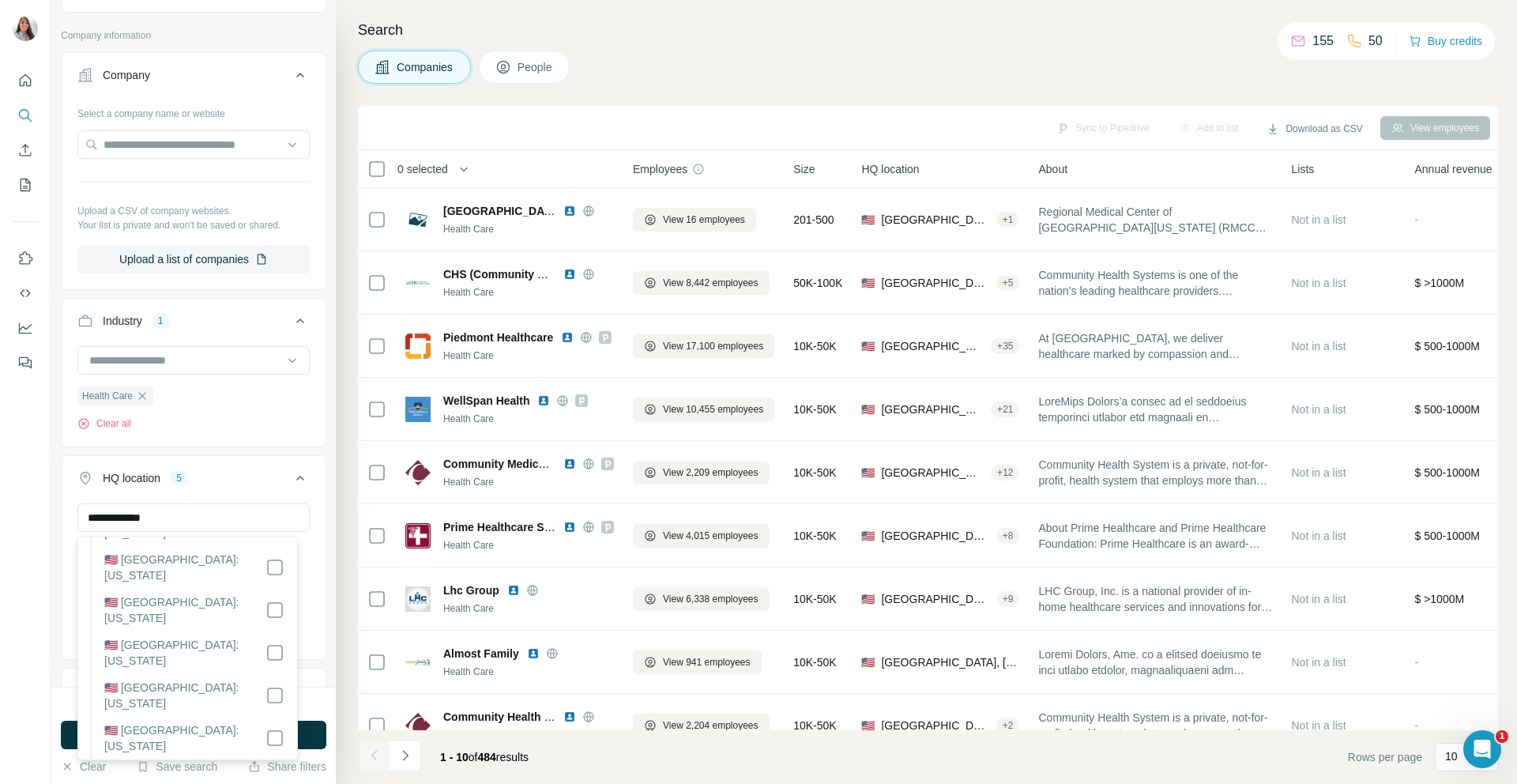
scroll to position [1763, 0]
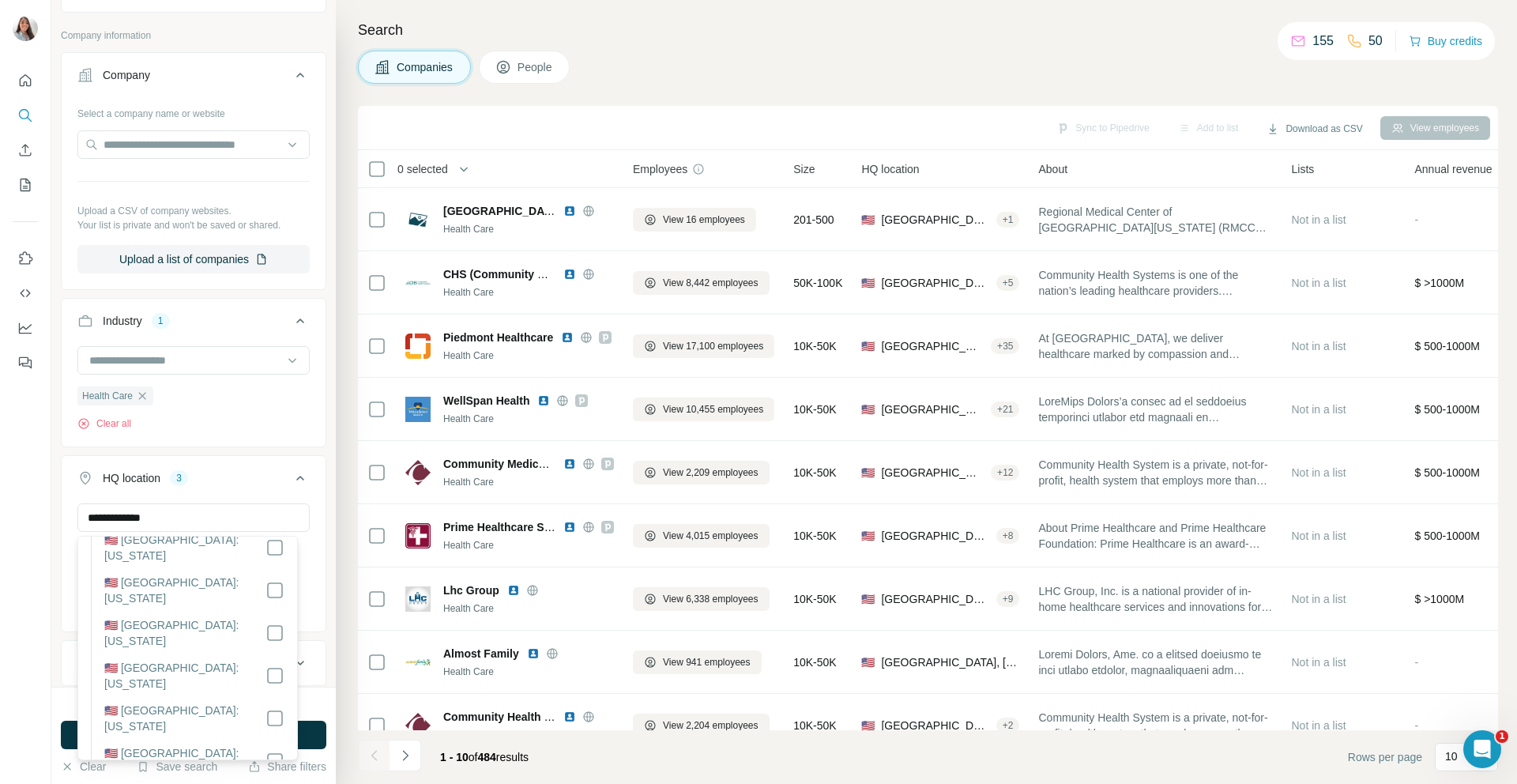
click at [249, 484] on div "HQ location 3" at bounding box center [184, 478] width 213 height 16
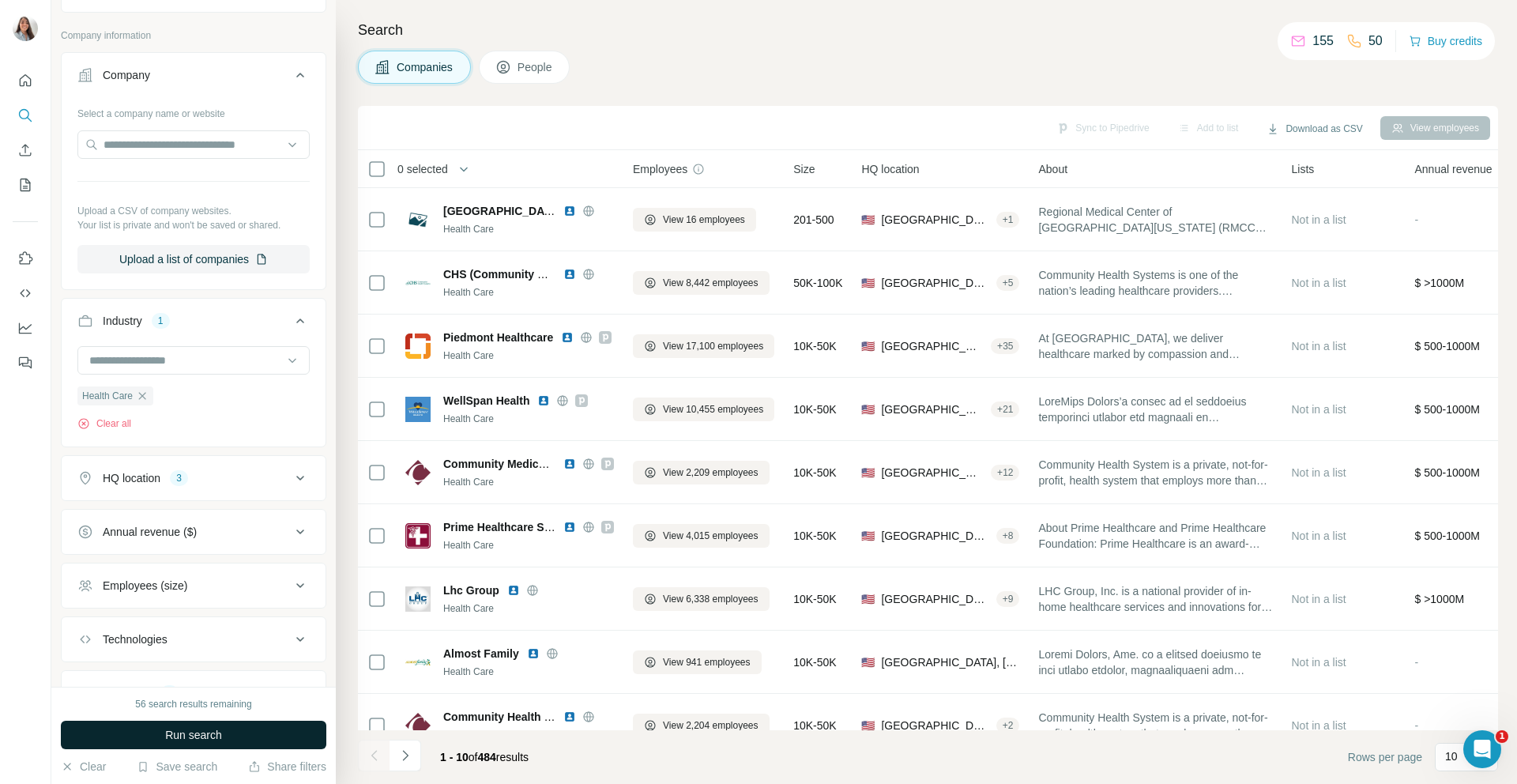
click at [212, 738] on span "Run search" at bounding box center [193, 734] width 57 height 16
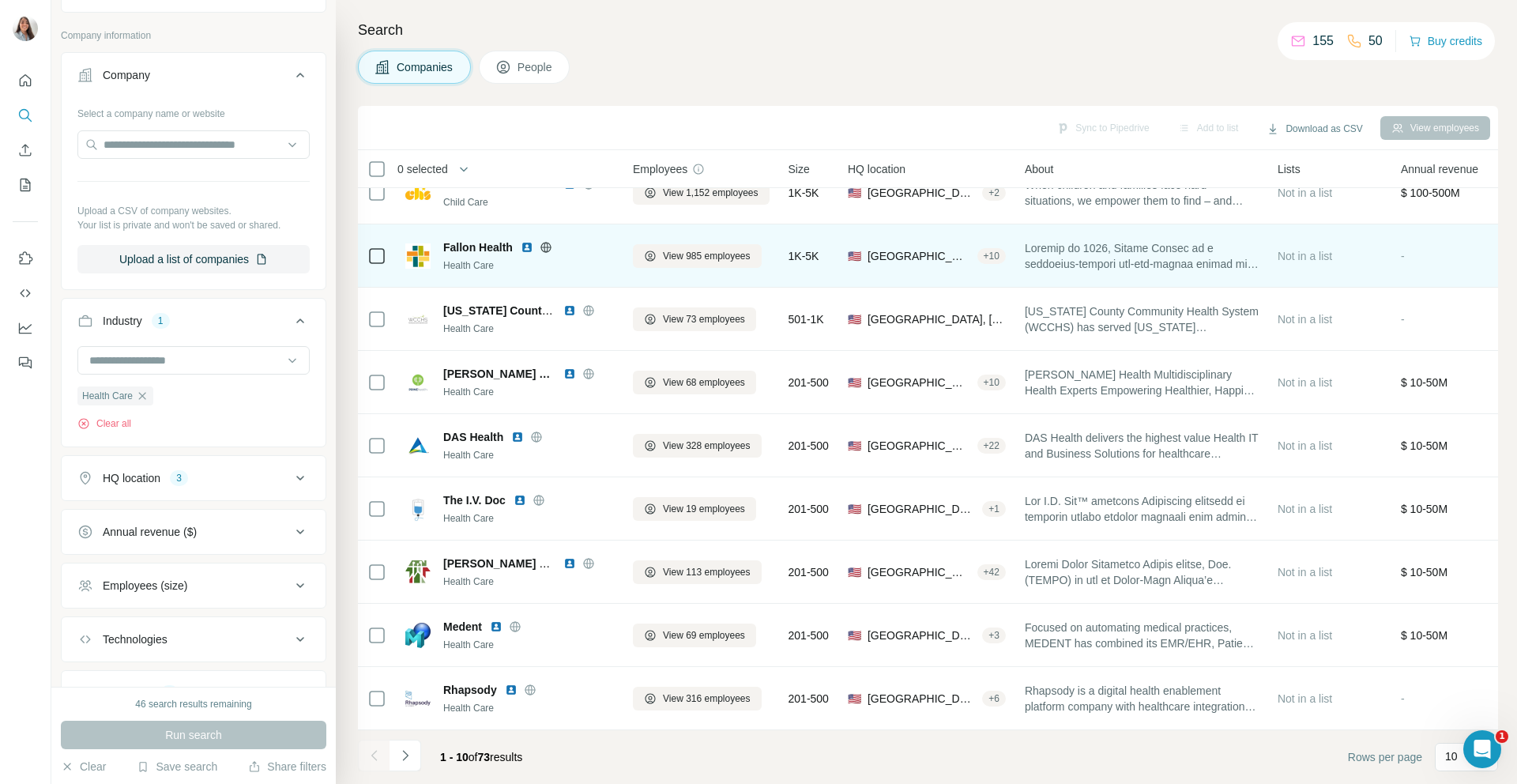
scroll to position [99, 0]
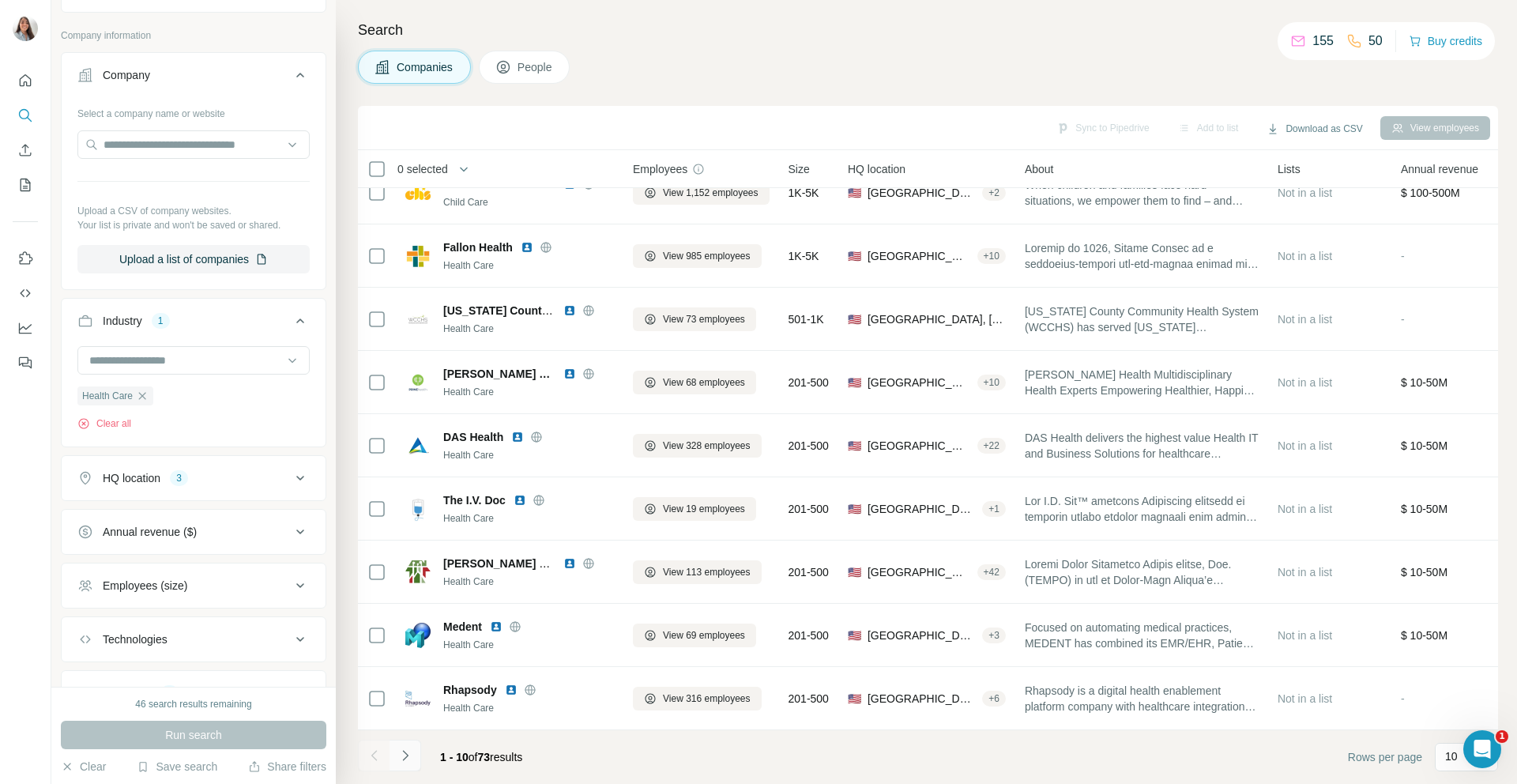
click at [410, 751] on icon "Navigate to next page" at bounding box center [405, 755] width 16 height 16
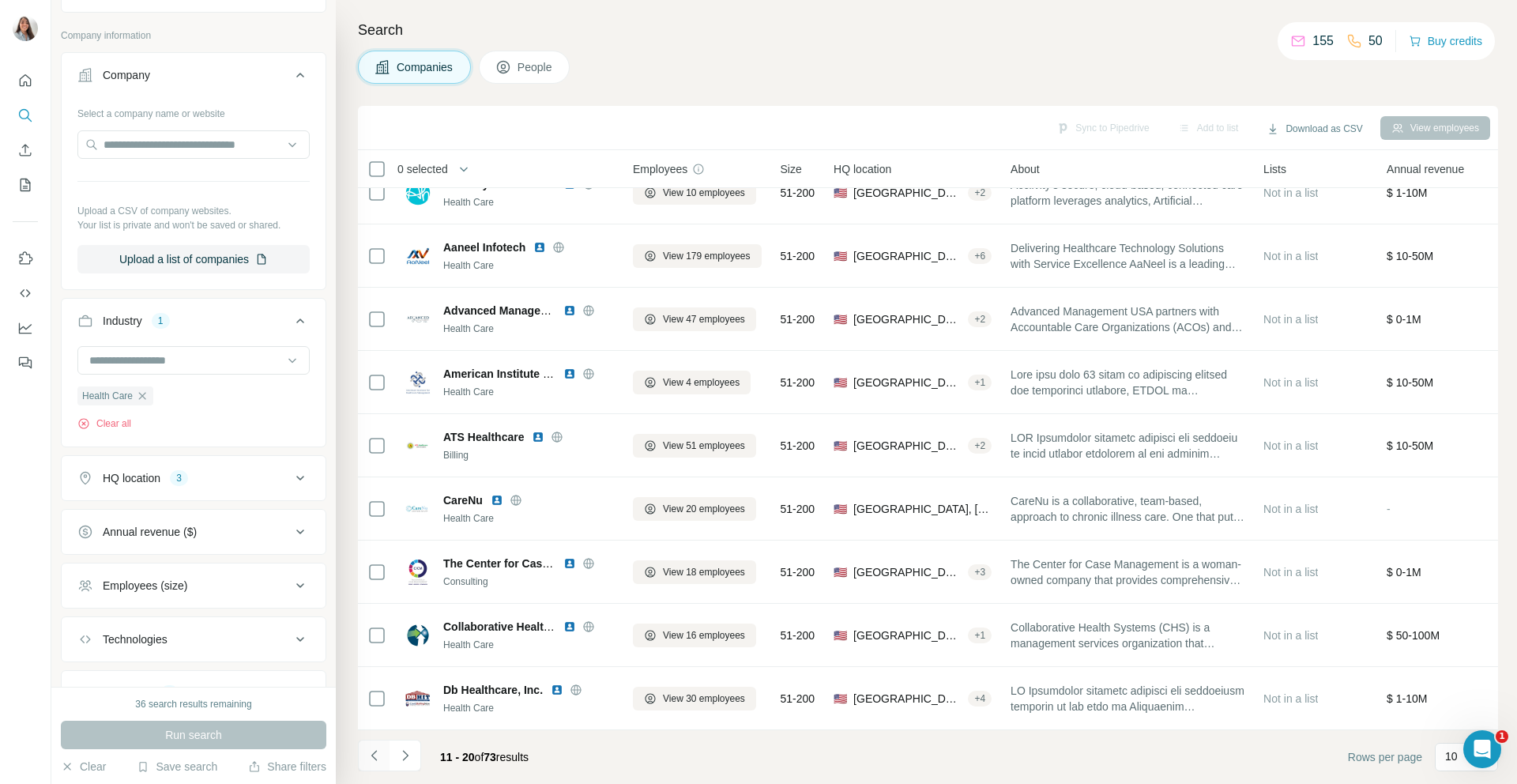
click at [376, 757] on icon "Navigate to previous page" at bounding box center [375, 755] width 16 height 16
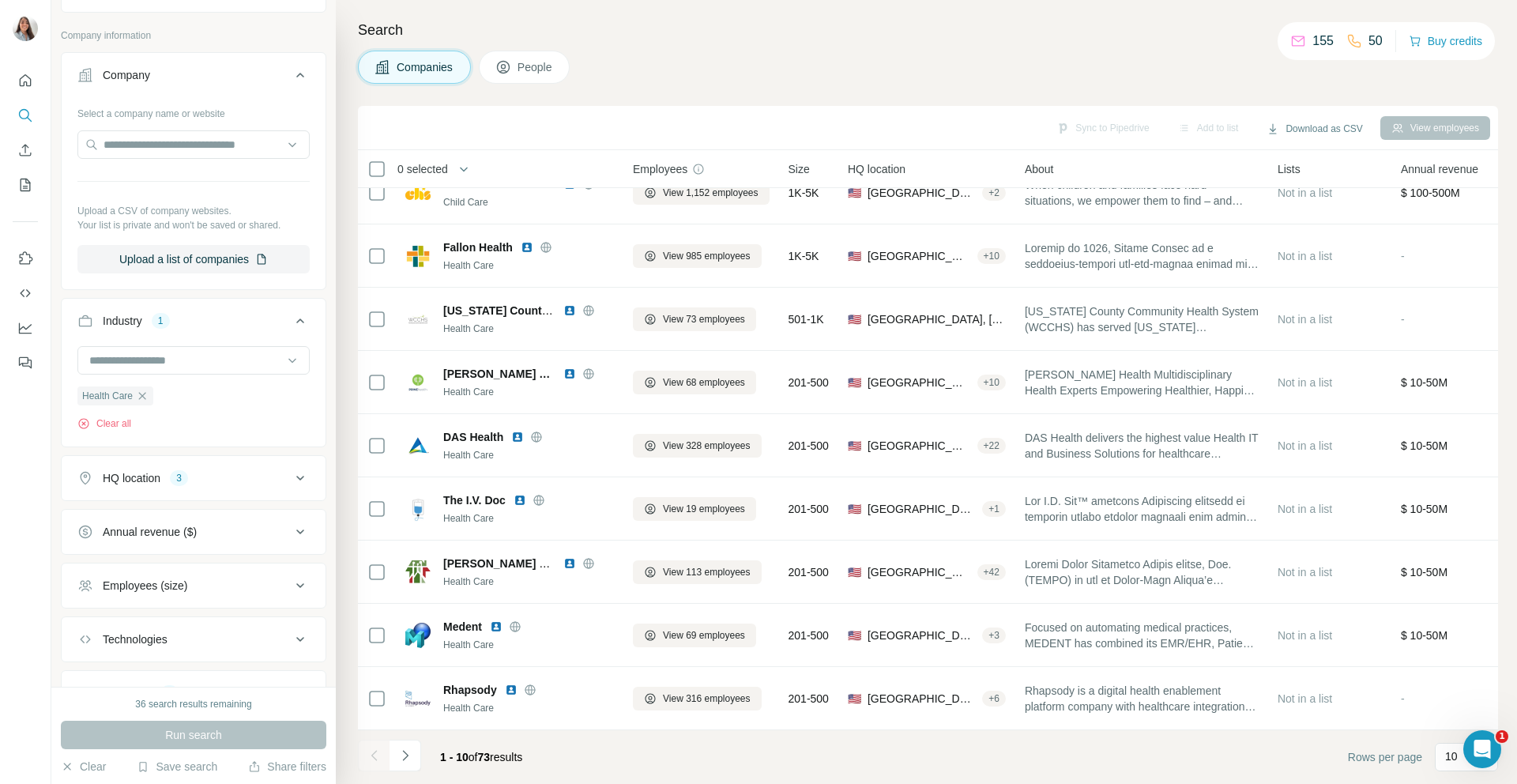
click at [296, 478] on icon at bounding box center [300, 478] width 8 height 4
click at [180, 515] on input "text" at bounding box center [194, 517] width 232 height 29
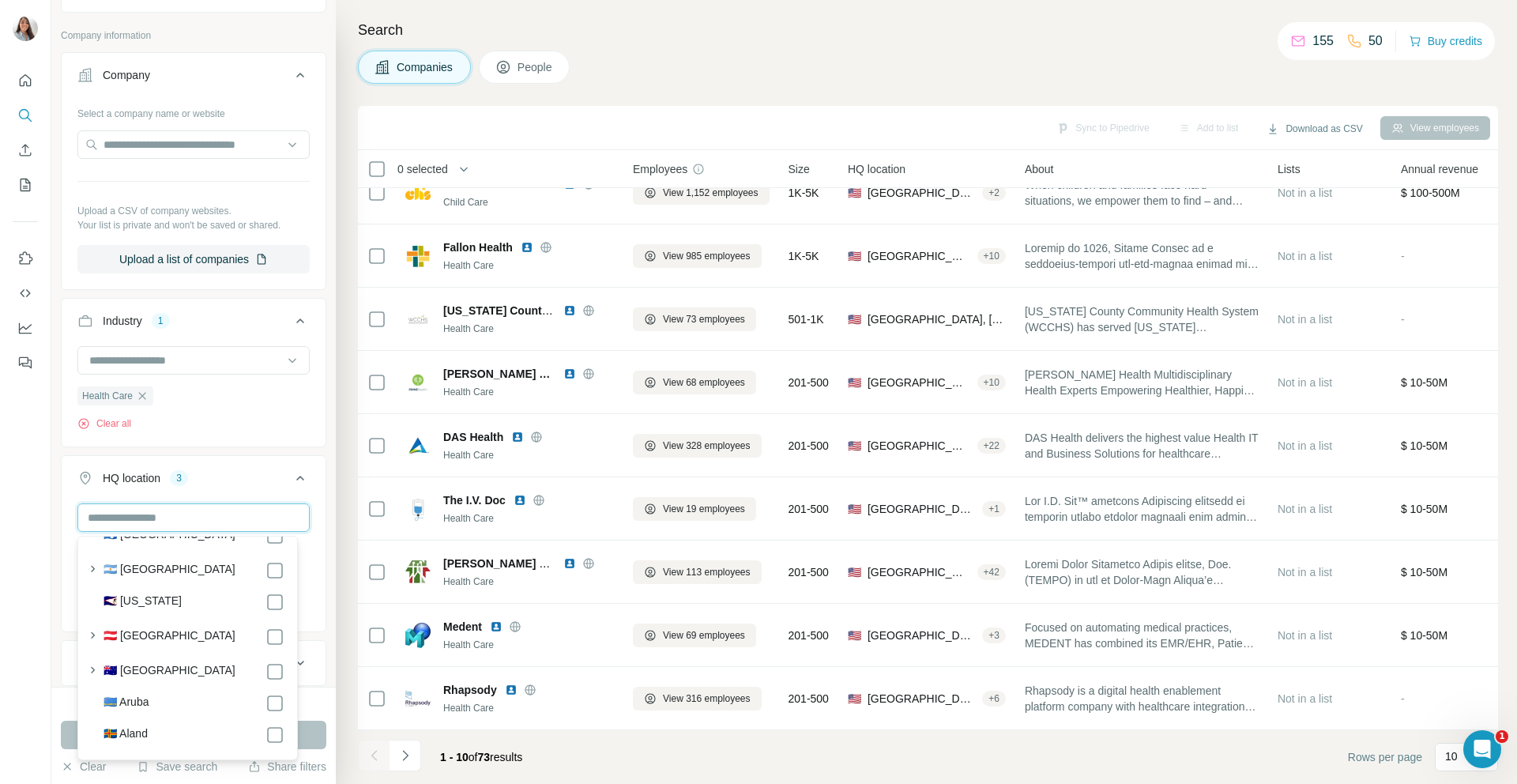
scroll to position [315, 0]
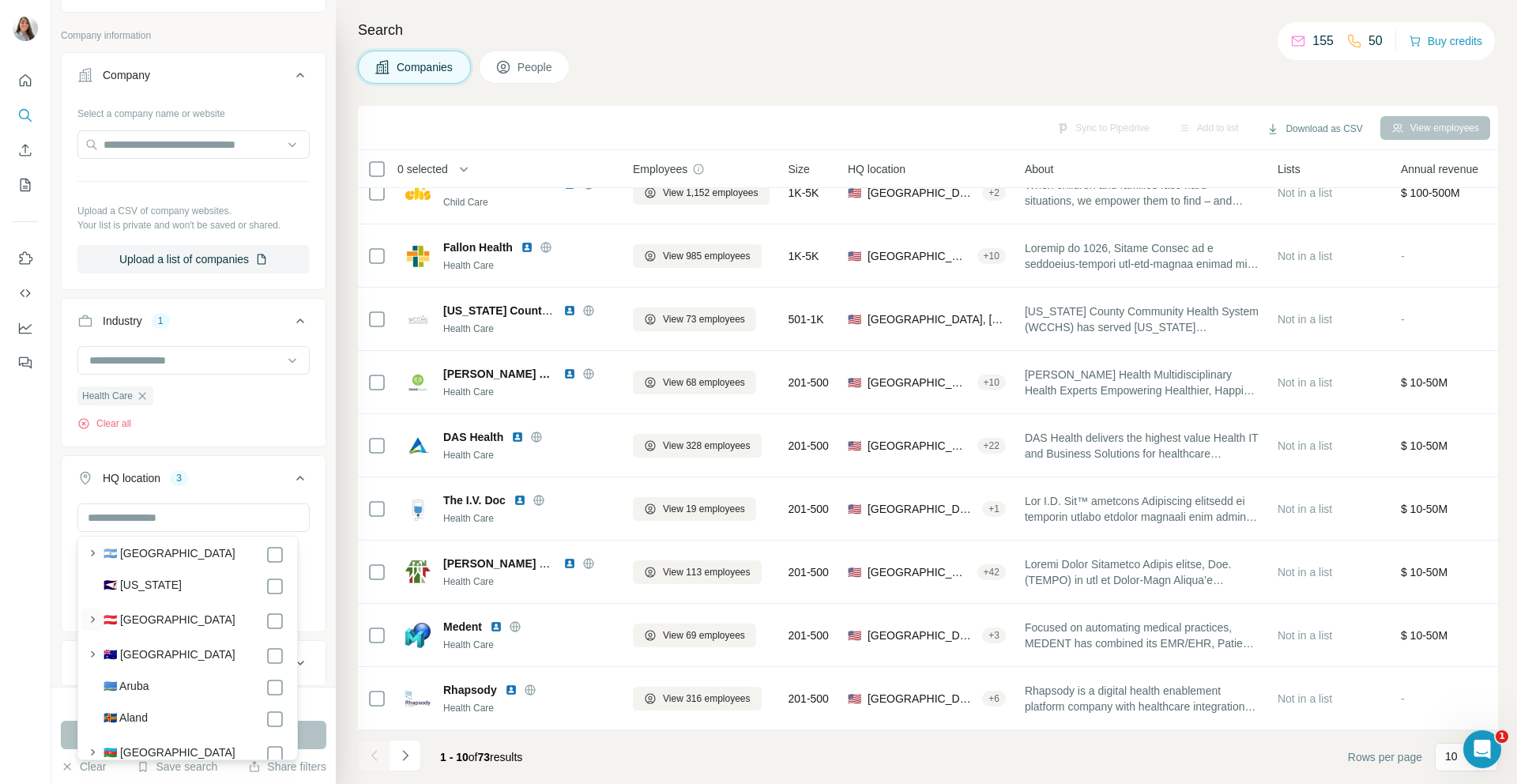
click at [86, 618] on icon "button" at bounding box center [93, 619] width 16 height 16
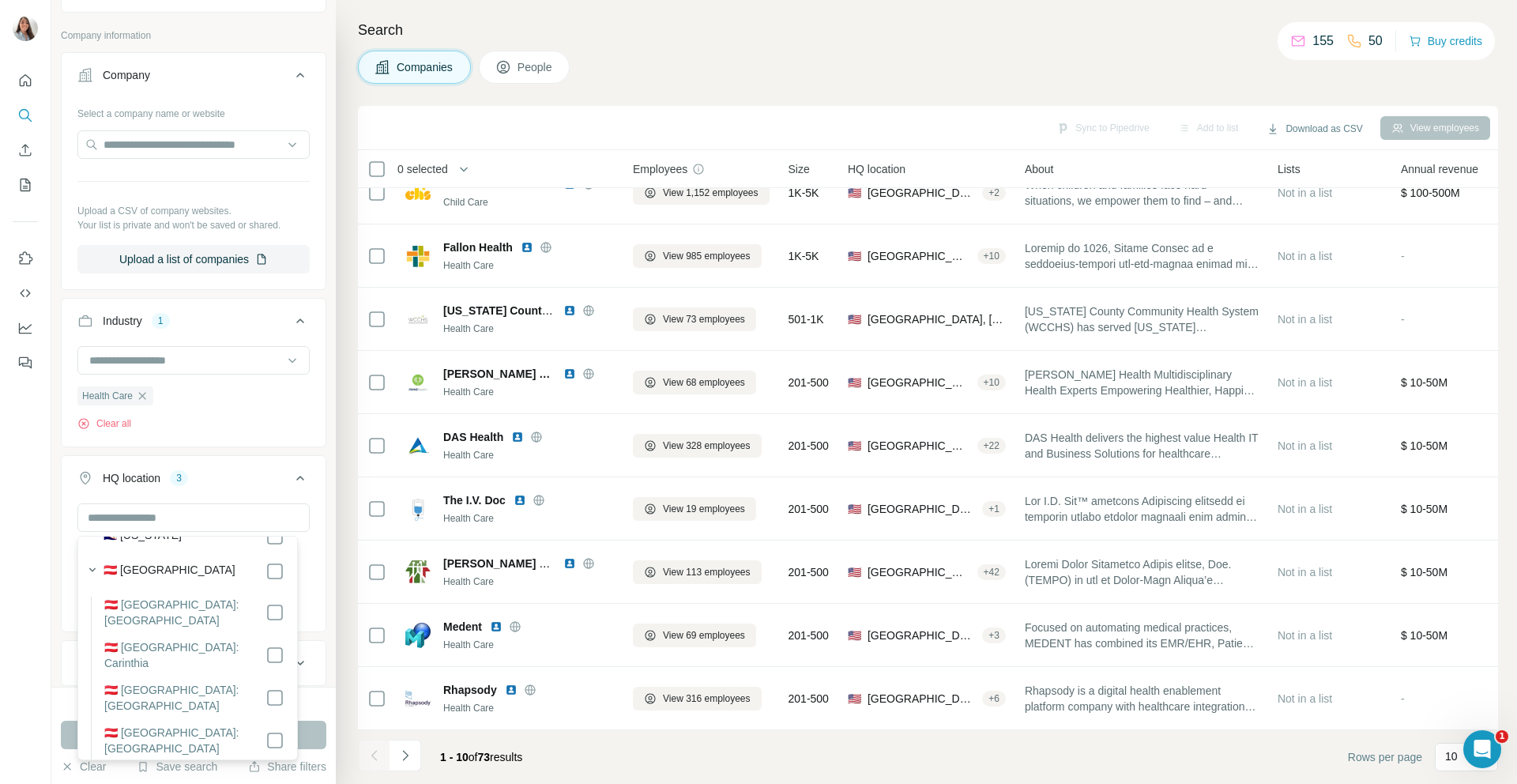
scroll to position [361, 0]
click at [93, 570] on icon "button" at bounding box center [93, 573] width 16 height 16
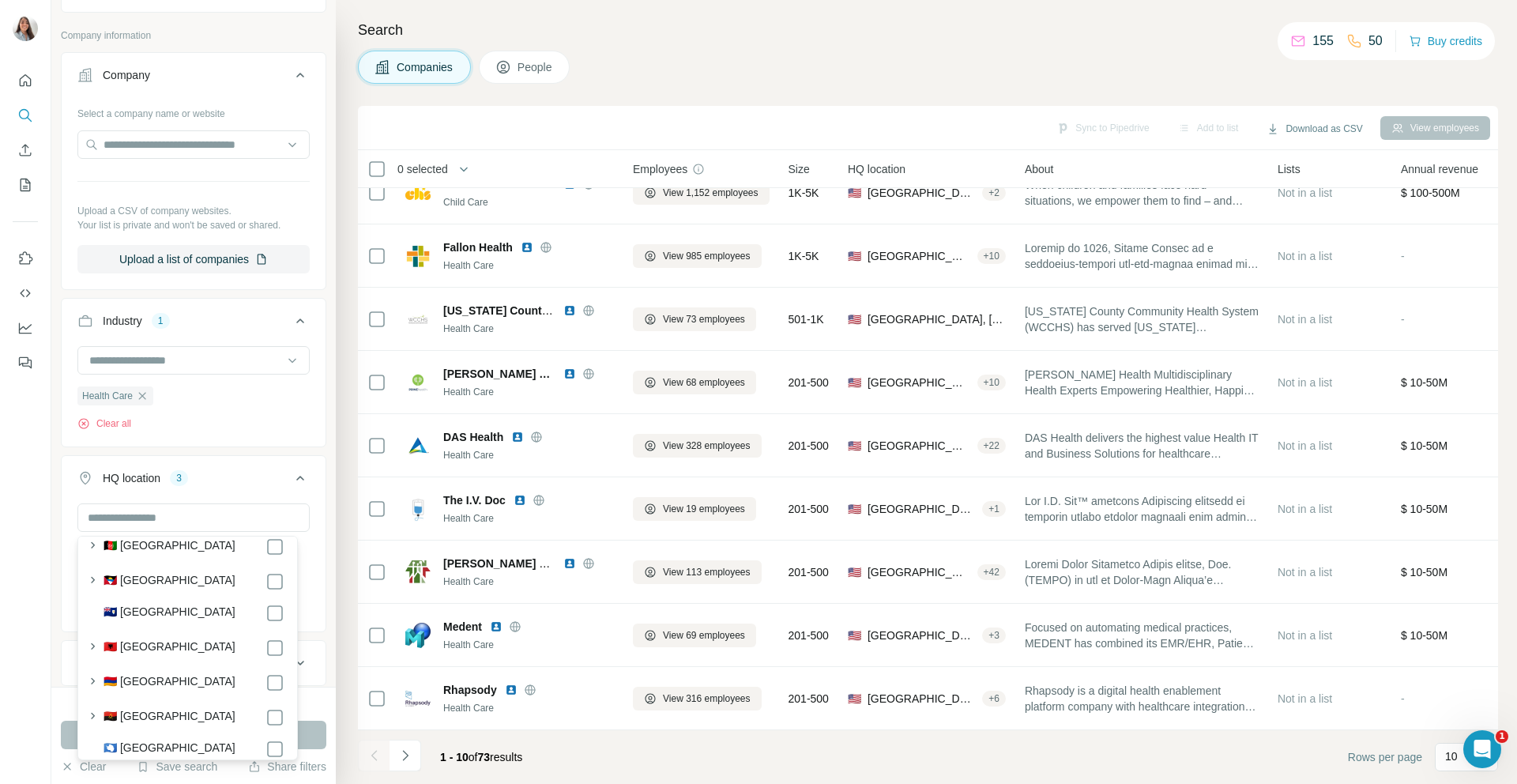
scroll to position [0, 0]
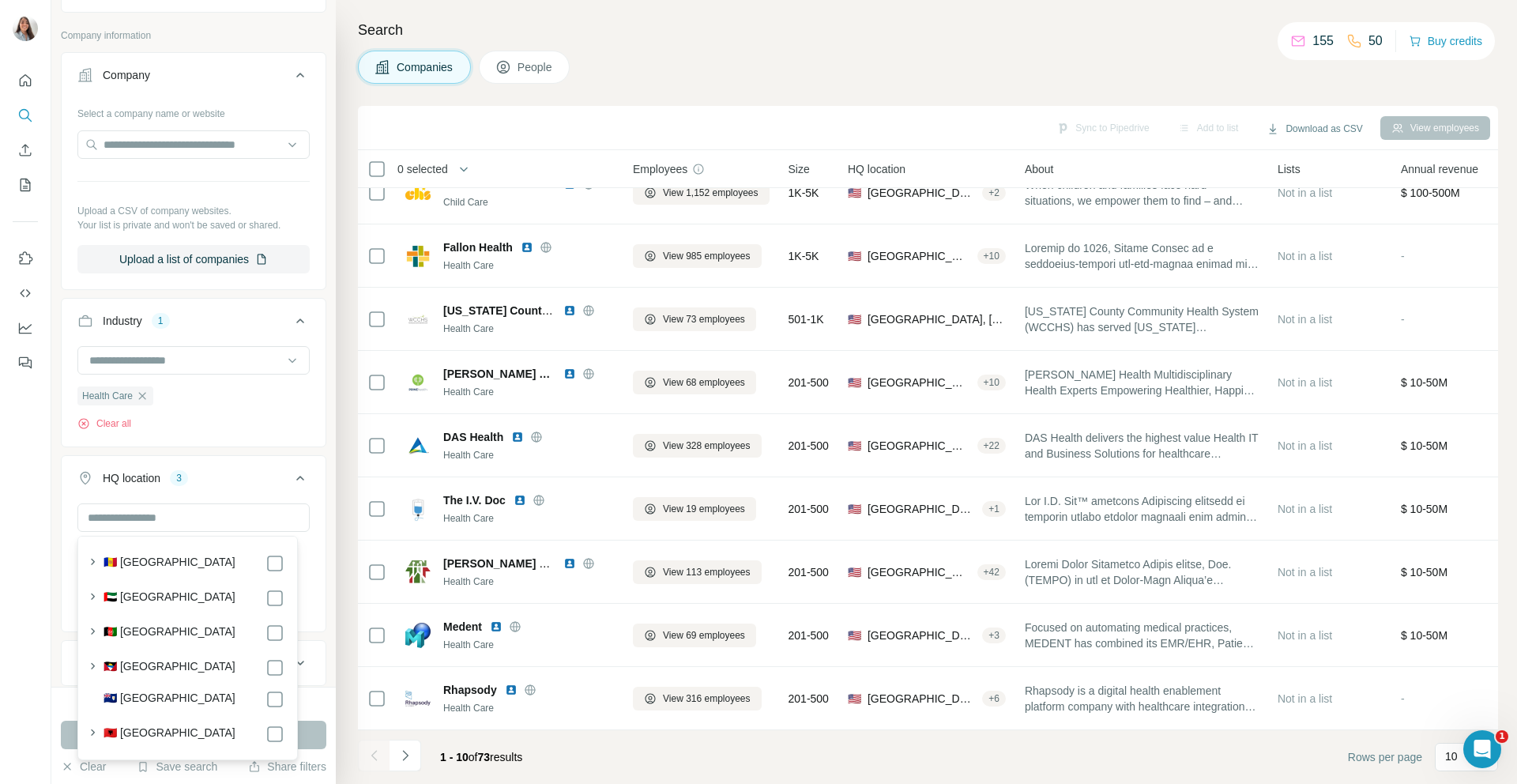
click at [293, 477] on icon at bounding box center [300, 478] width 19 height 19
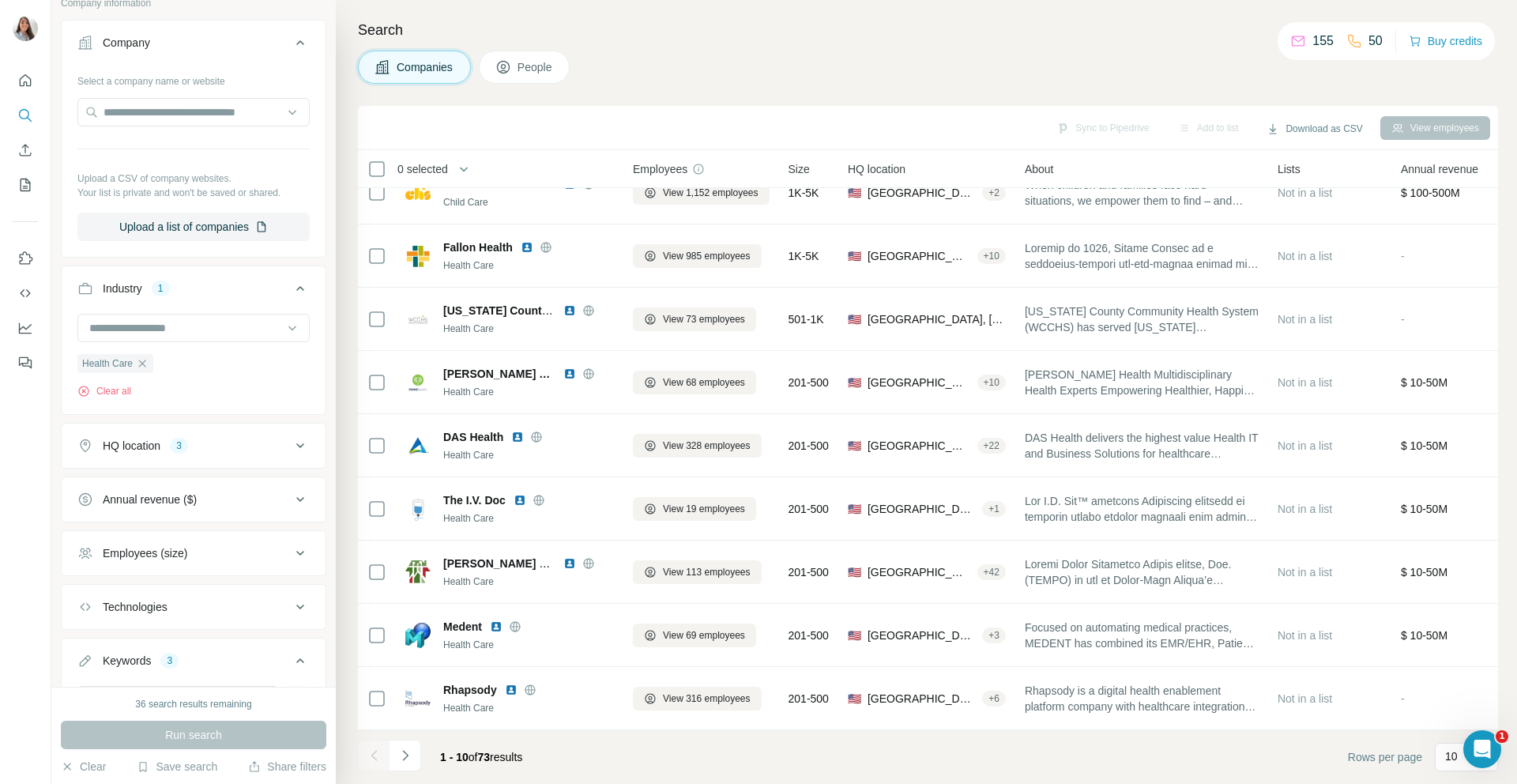
scroll to position [281, 0]
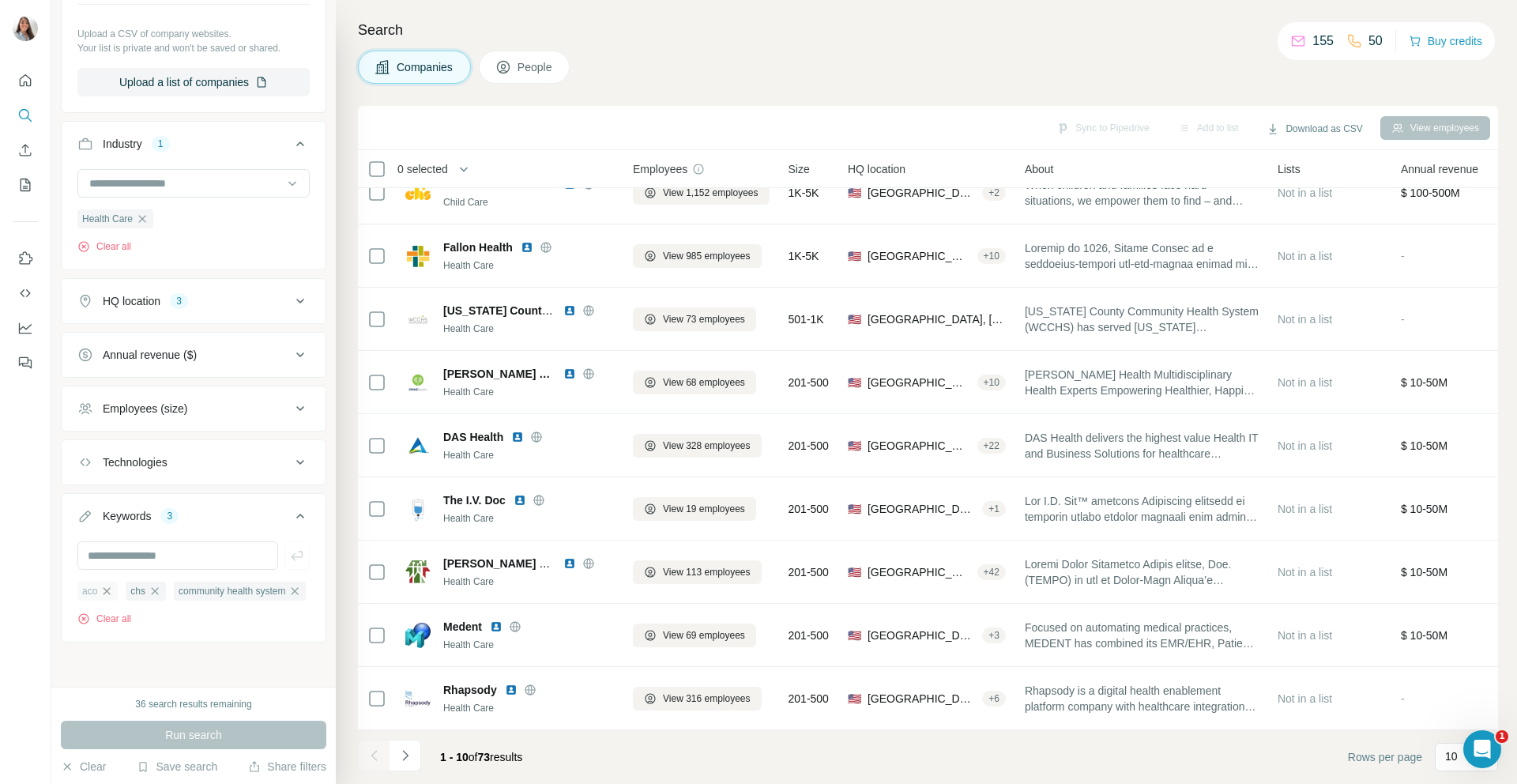
click at [103, 585] on icon "button" at bounding box center [107, 591] width 12 height 12
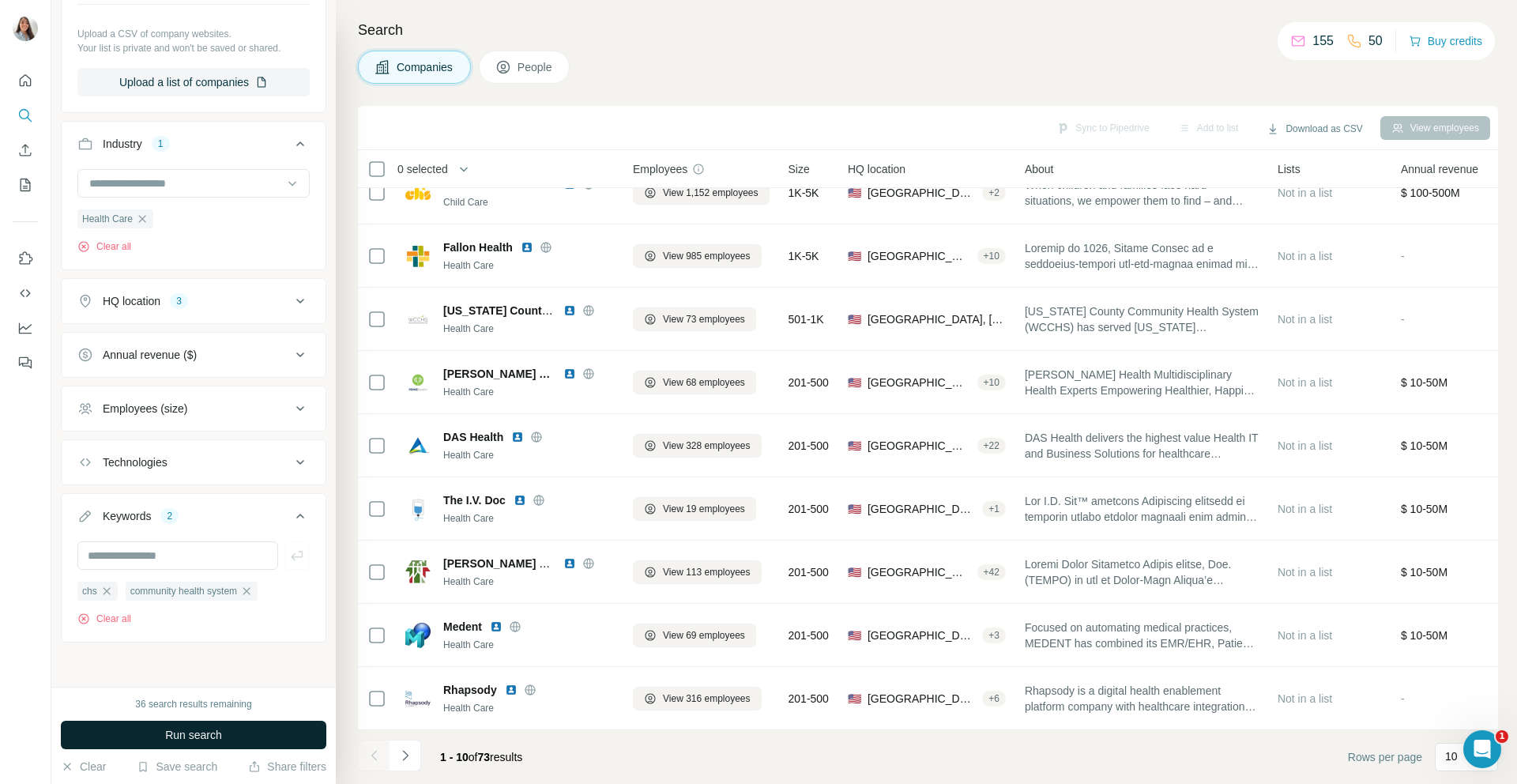
click at [189, 731] on span "Run search" at bounding box center [193, 734] width 57 height 16
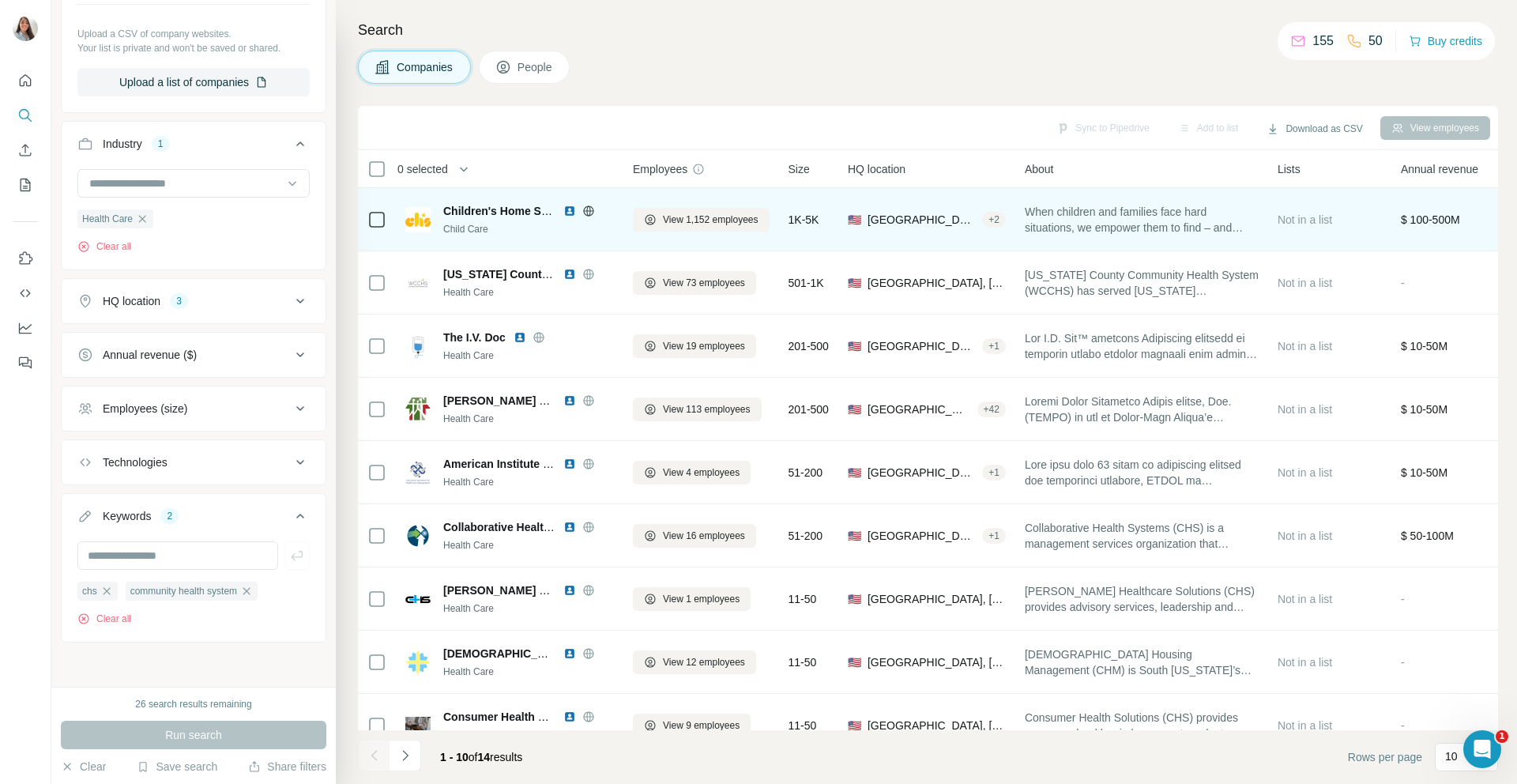
click at [570, 211] on img at bounding box center [569, 210] width 12 height 12
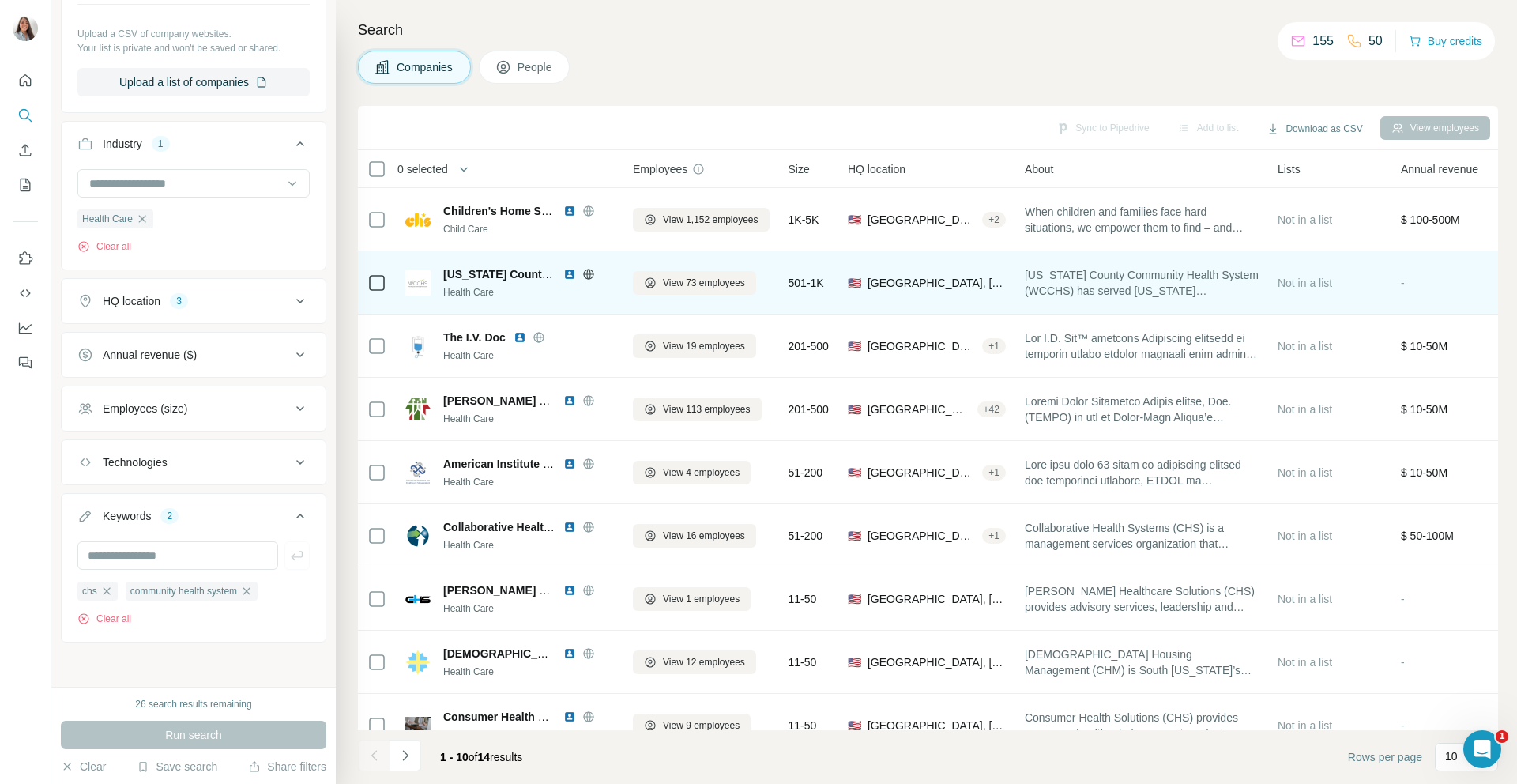
click at [573, 272] on img at bounding box center [569, 274] width 12 height 12
click at [693, 281] on span "View 73 employees" at bounding box center [704, 283] width 82 height 14
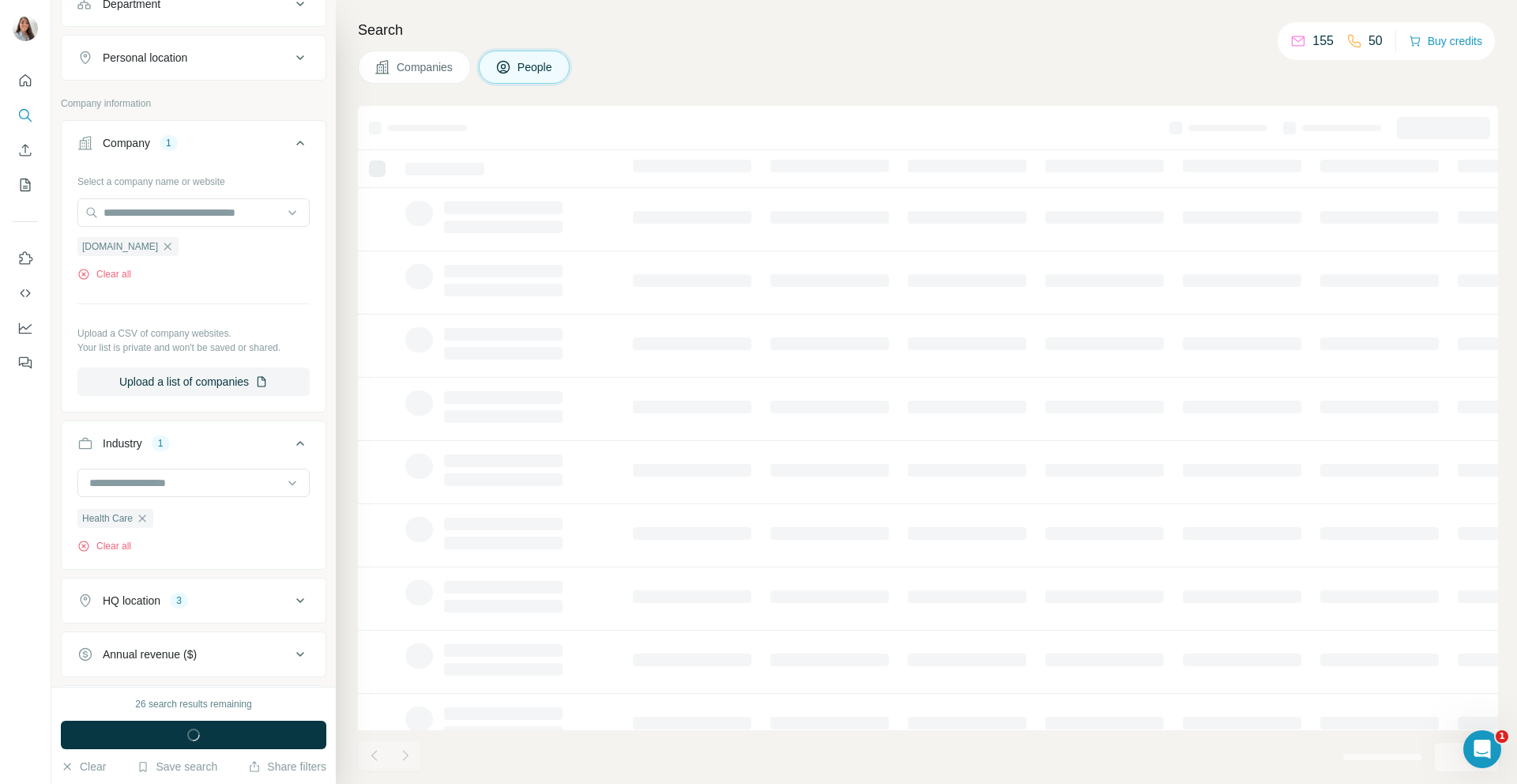
scroll to position [554, 0]
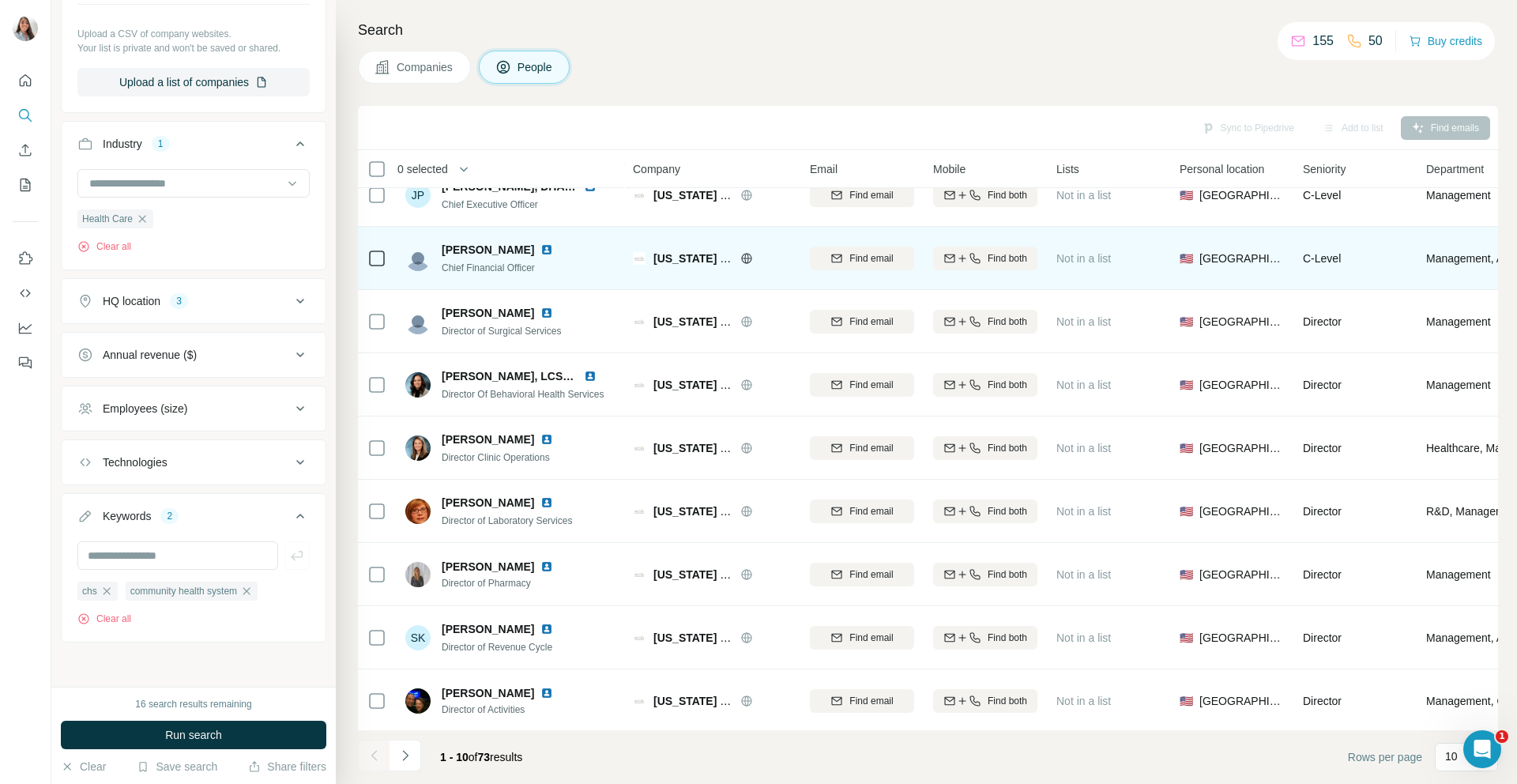
scroll to position [99, 0]
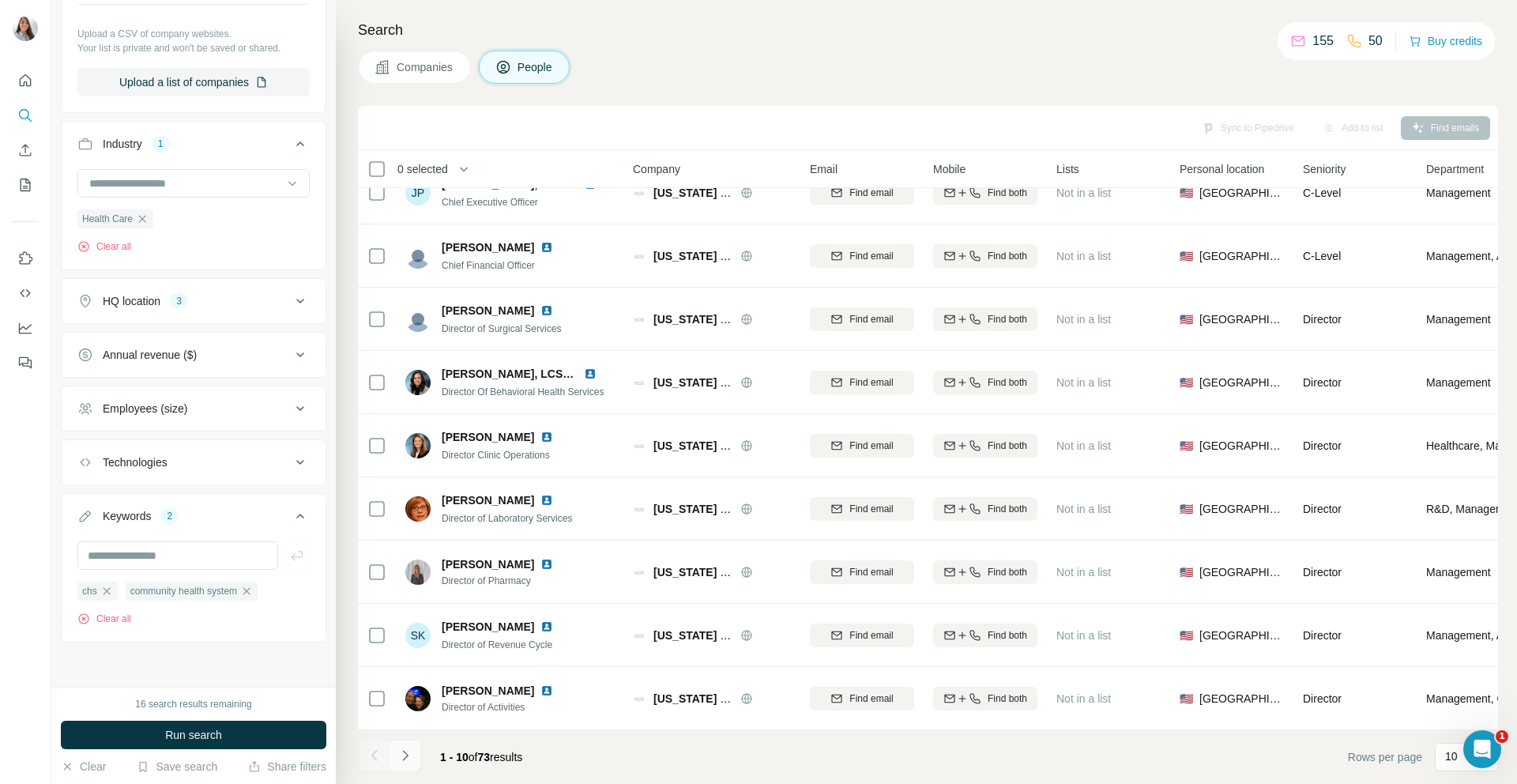
click at [403, 759] on icon "Navigate to next page" at bounding box center [405, 755] width 5 height 10
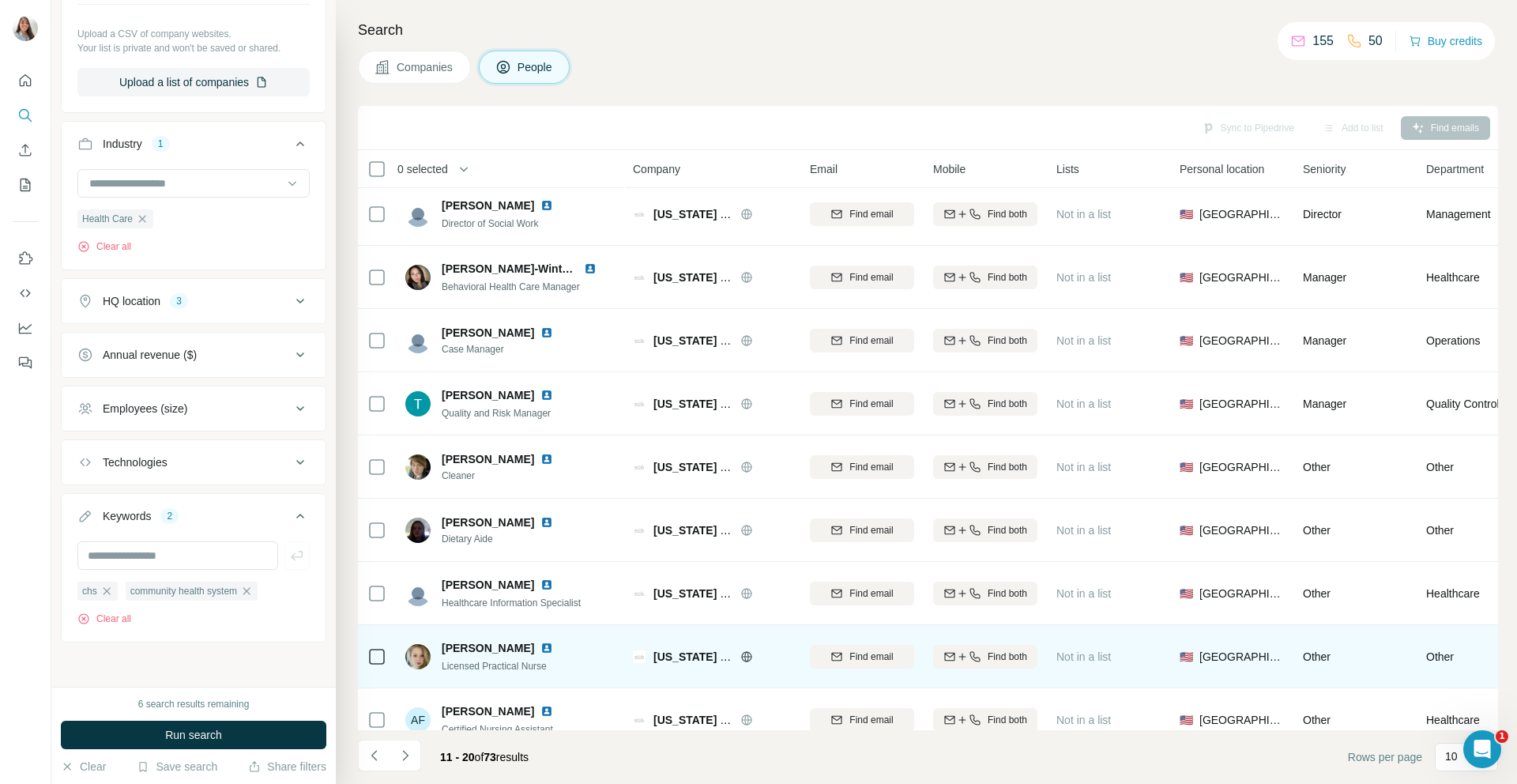
scroll to position [0, 0]
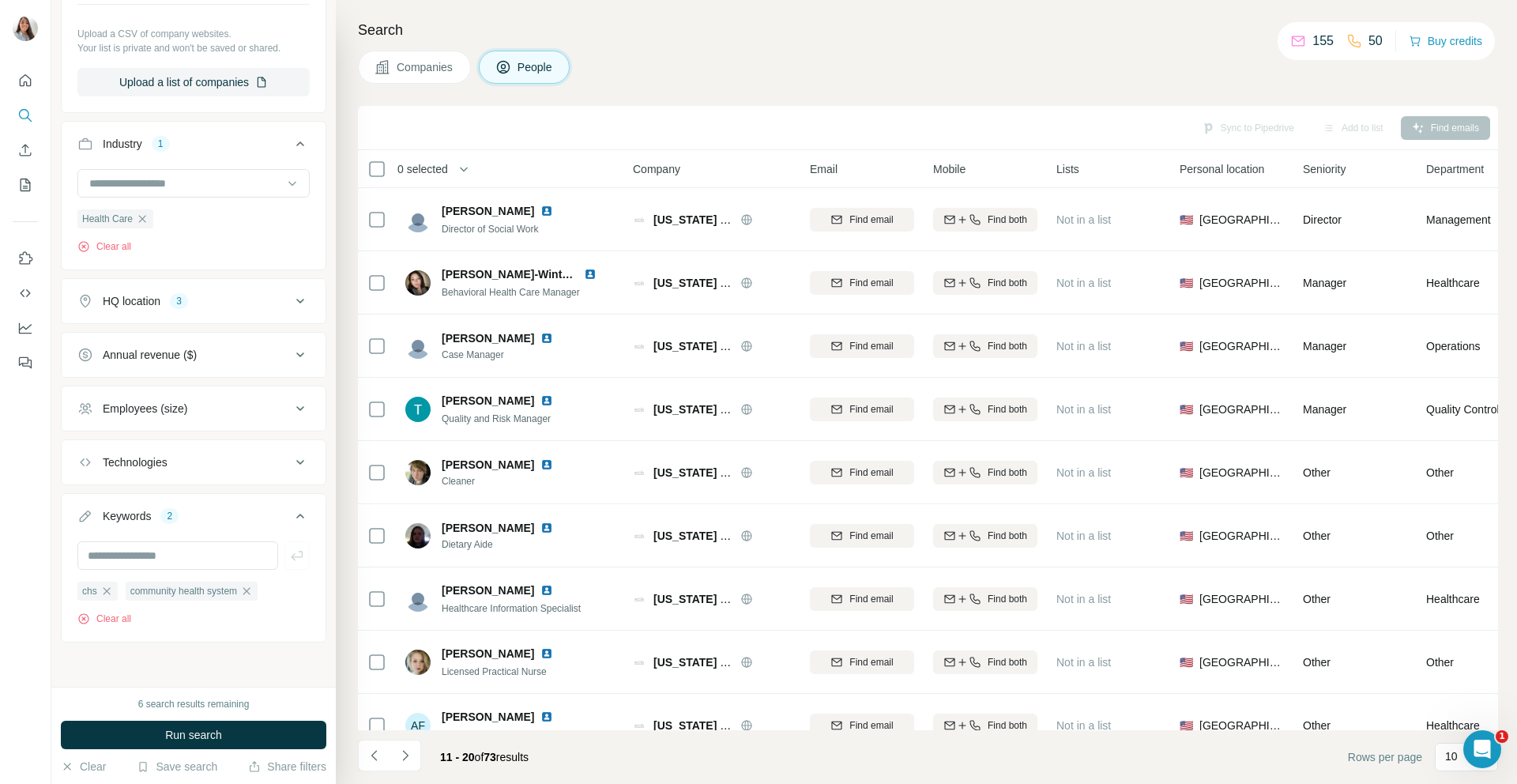
click at [405, 69] on span "Companies" at bounding box center [425, 67] width 58 height 16
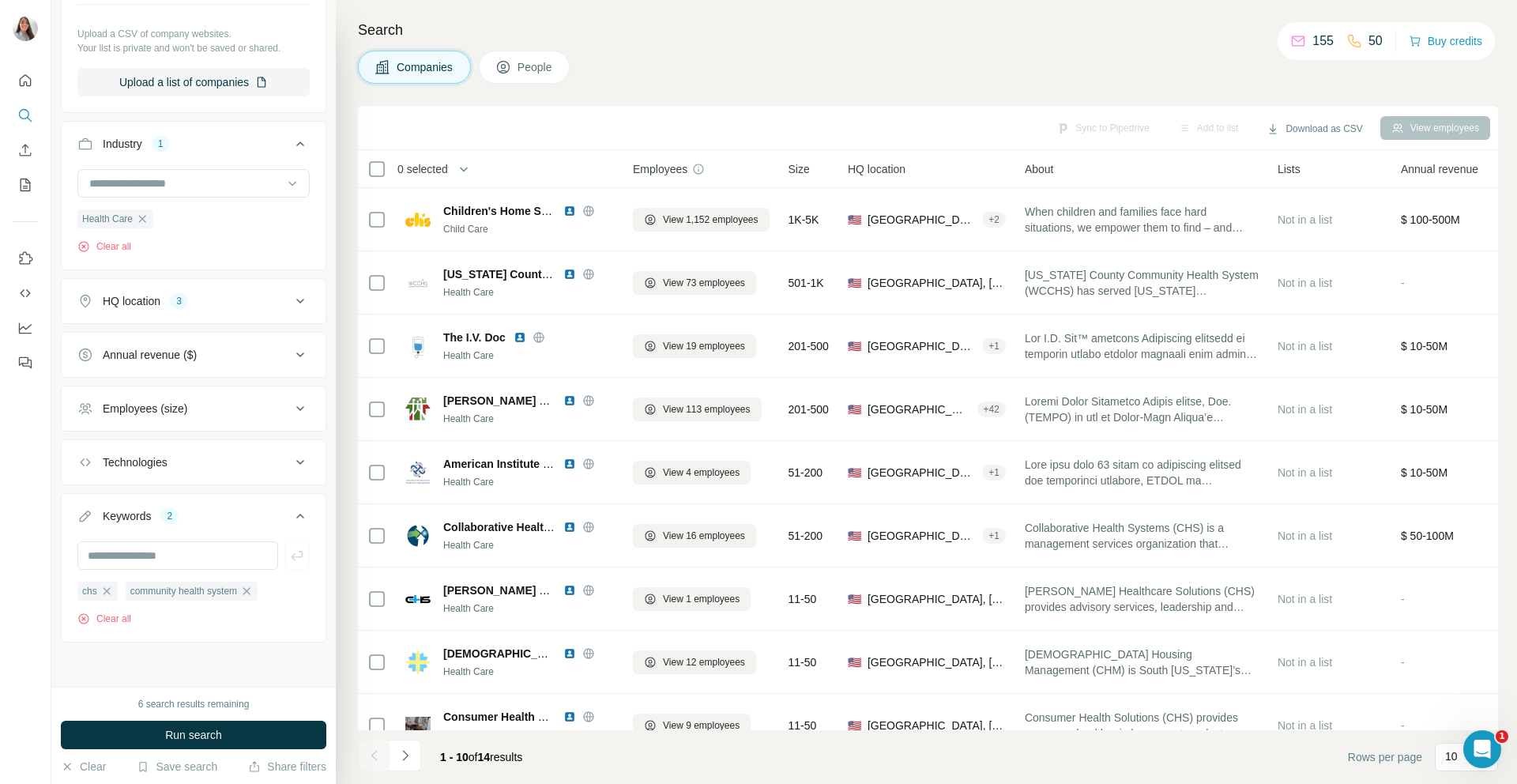
scroll to position [308, 0]
